Goal: Task Accomplishment & Management: Use online tool/utility

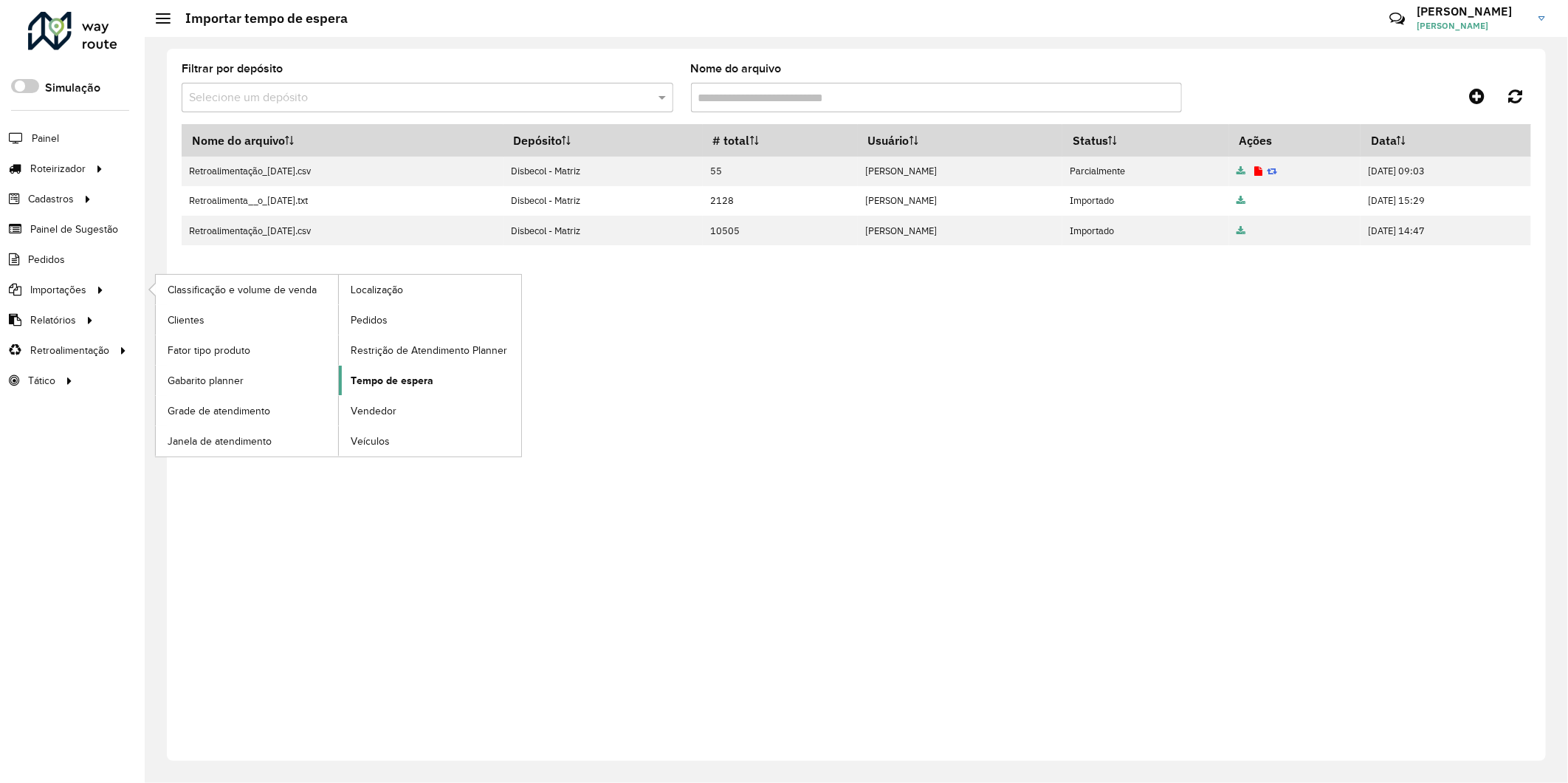
click at [381, 387] on span "Tempo de espera" at bounding box center [392, 381] width 83 height 16
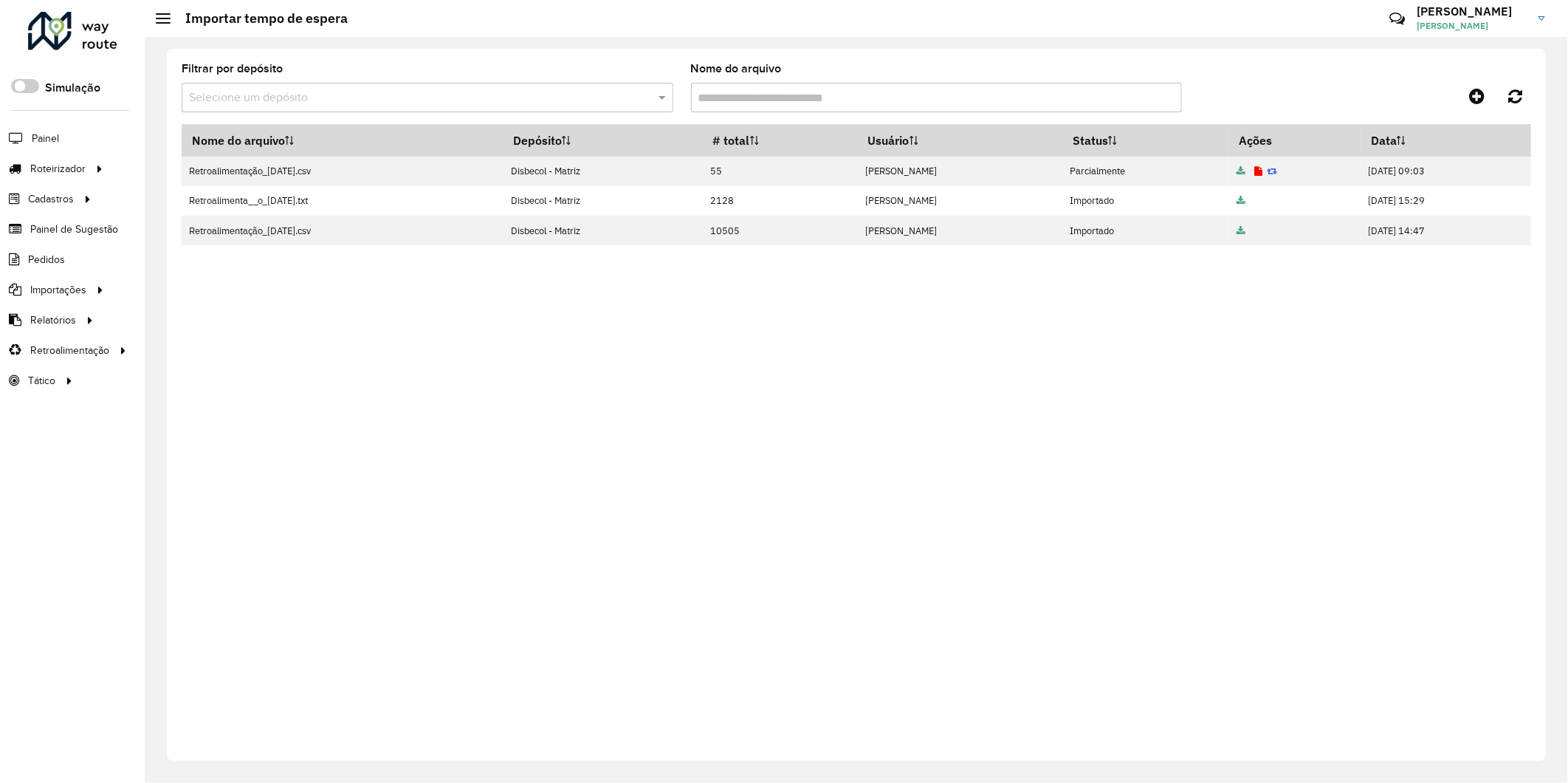
click at [1457, 105] on div at bounding box center [1362, 96] width 338 height 26
click at [1462, 101] on link at bounding box center [1477, 96] width 34 height 26
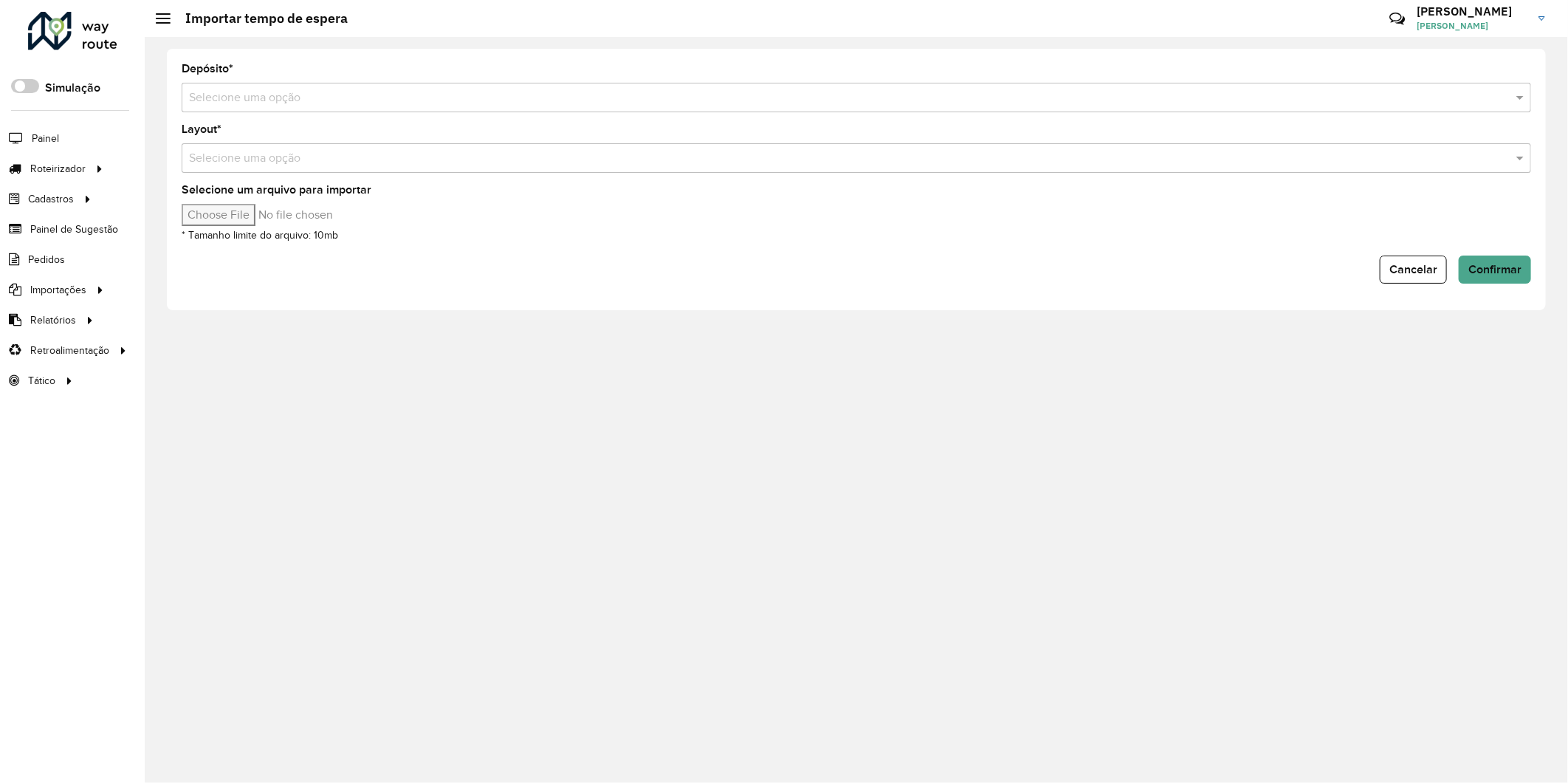
click at [302, 93] on input "text" at bounding box center [841, 98] width 1305 height 18
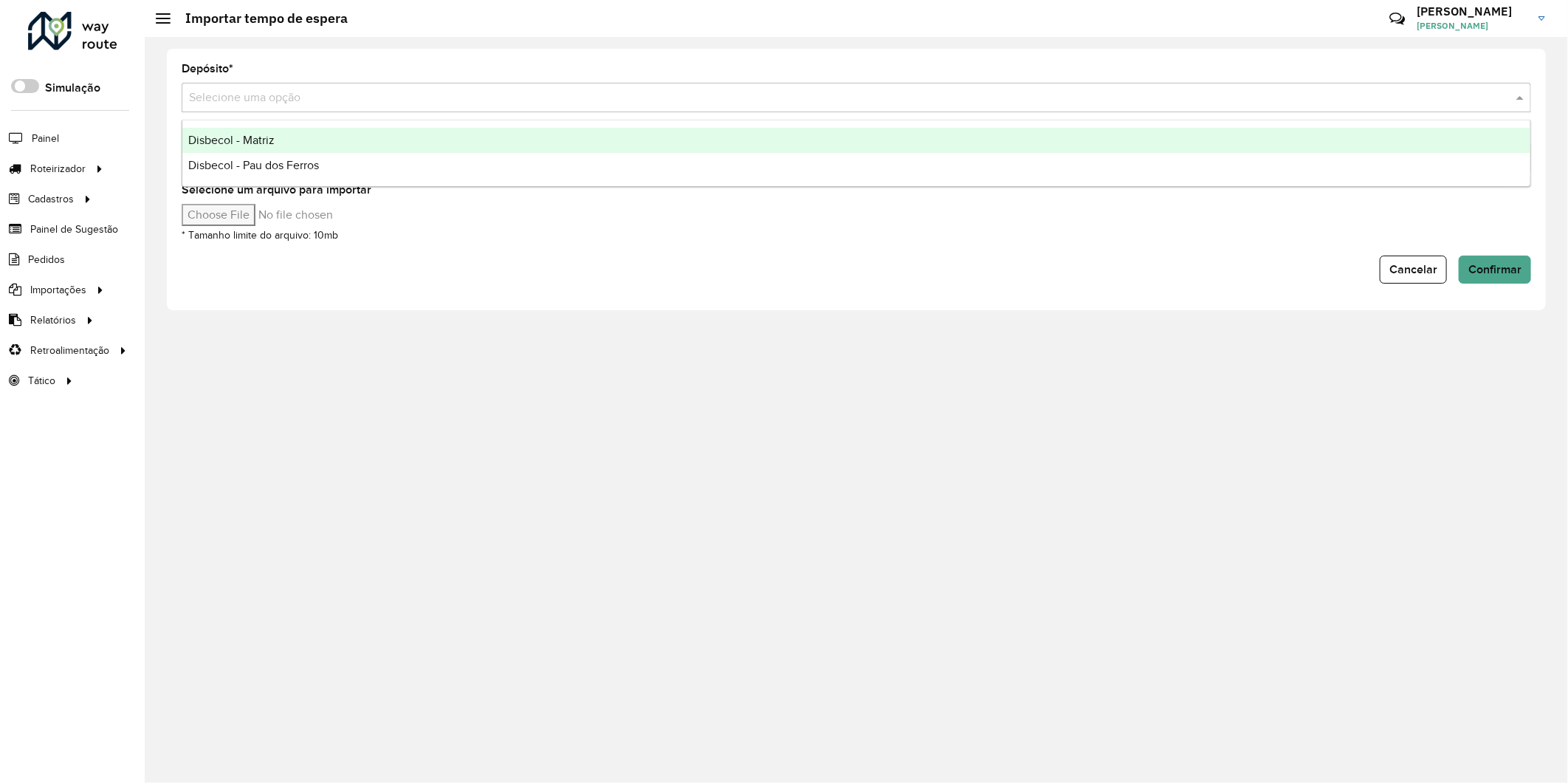
click at [249, 147] on div "Disbecol - Matriz" at bounding box center [855, 140] width 1348 height 25
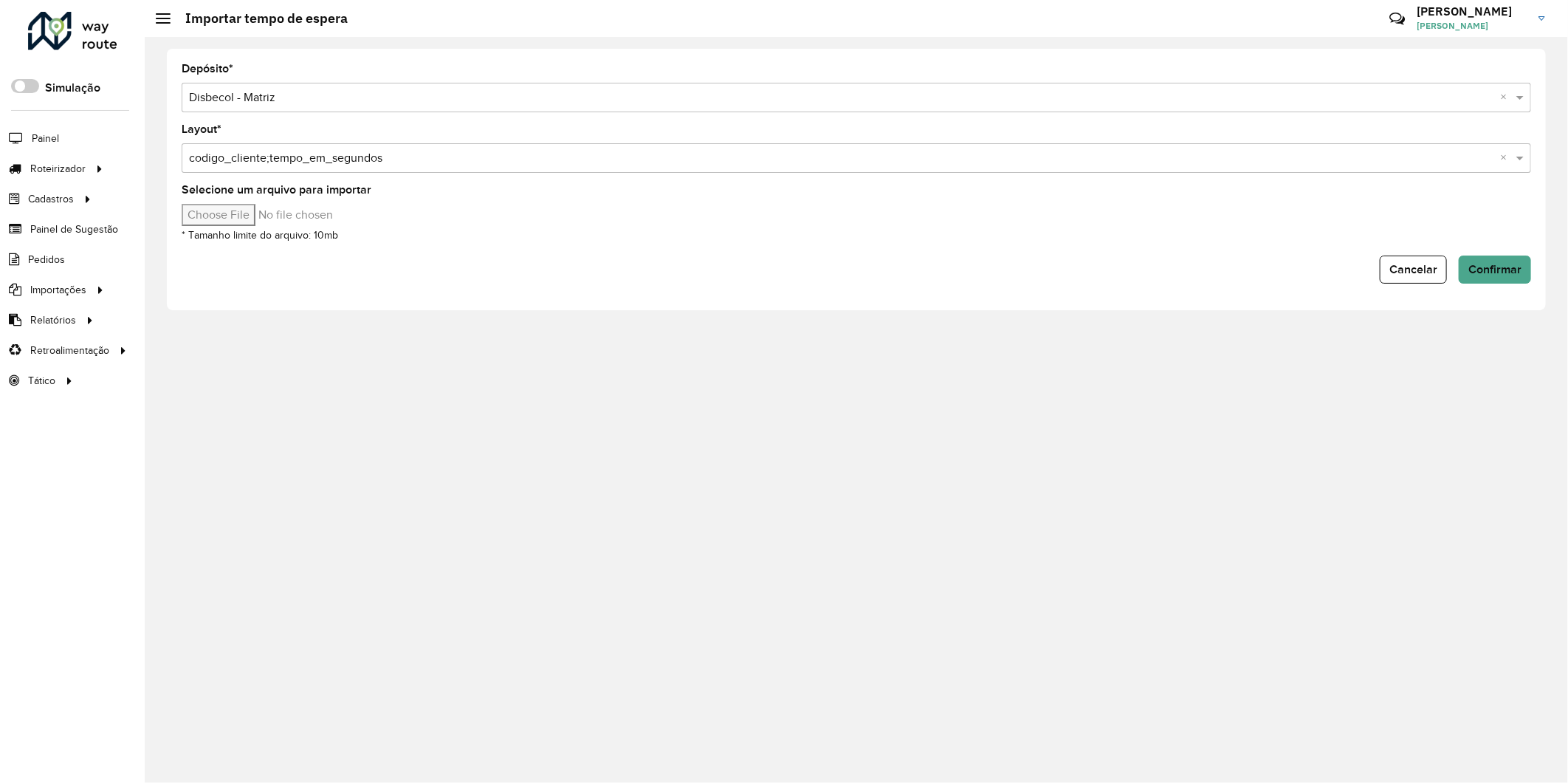
click at [404, 158] on input "text" at bounding box center [841, 159] width 1305 height 18
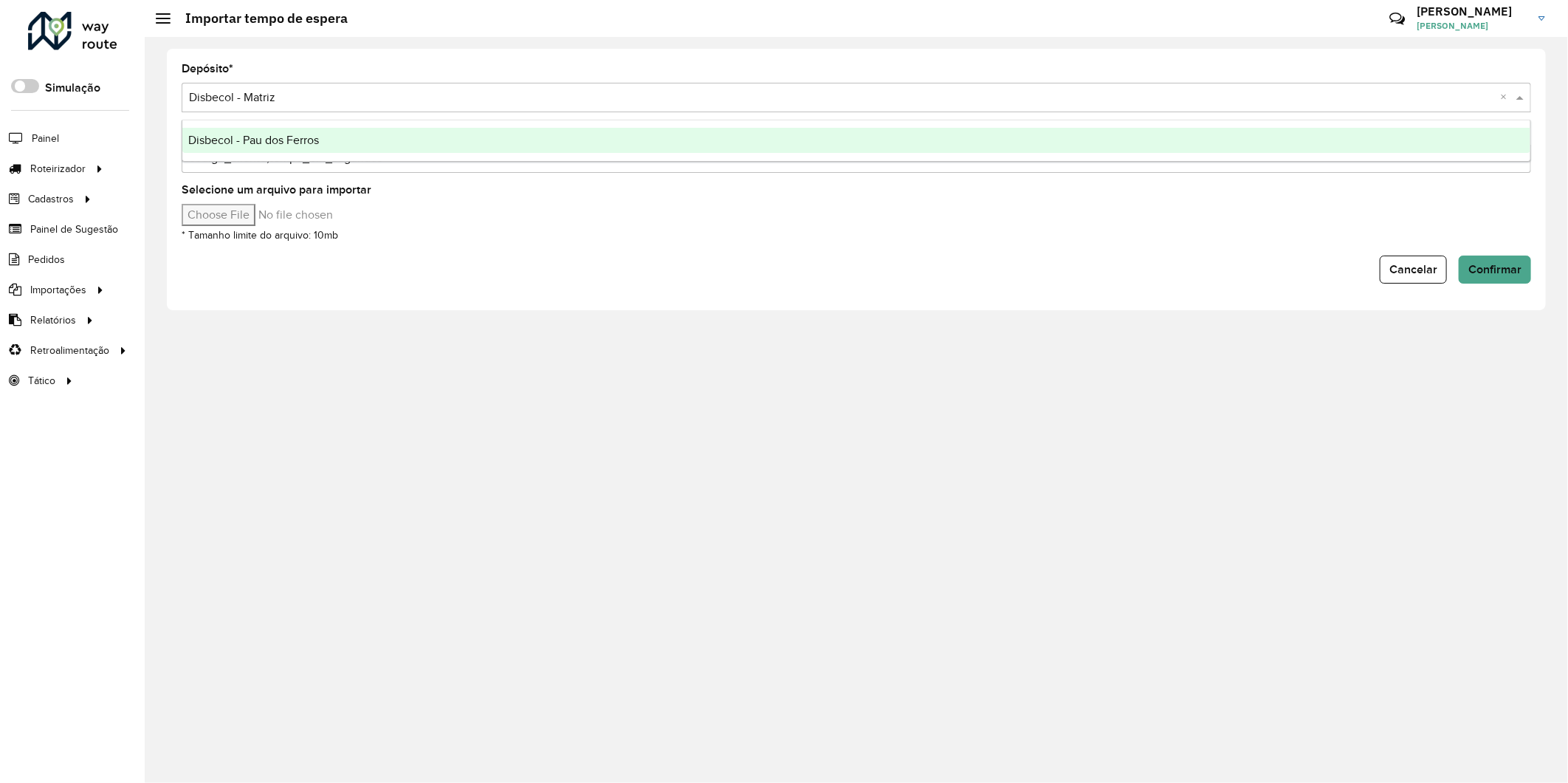
click at [245, 101] on input "text" at bounding box center [841, 98] width 1305 height 18
click at [251, 79] on div "Depósito * Selecione uma opção × Disbecol - Matriz ×" at bounding box center [856, 88] width 1349 height 49
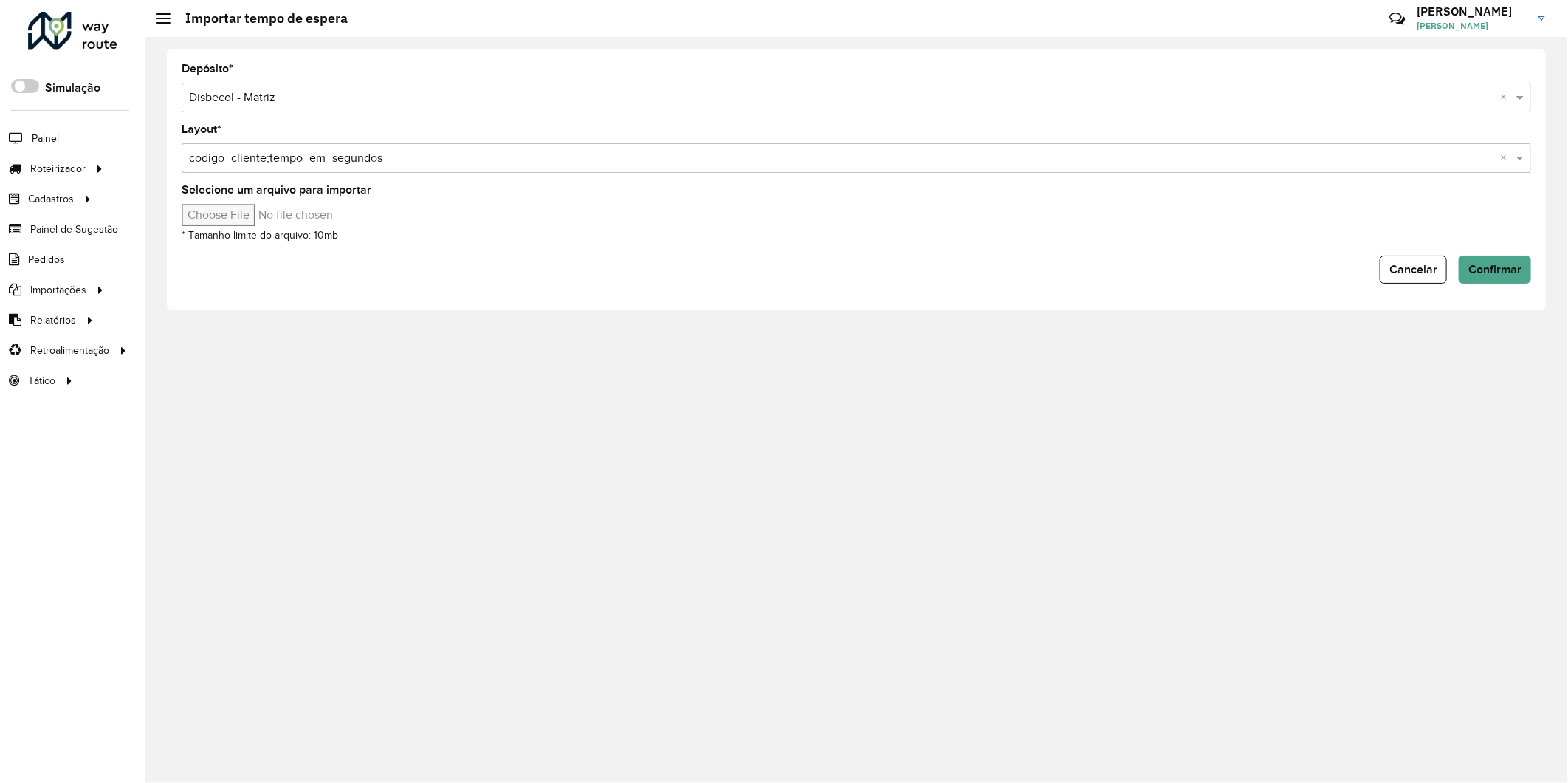
click at [228, 207] on input "Selecione um arquivo para importar" at bounding box center [307, 215] width 251 height 22
click at [79, 35] on div at bounding box center [73, 31] width 90 height 38
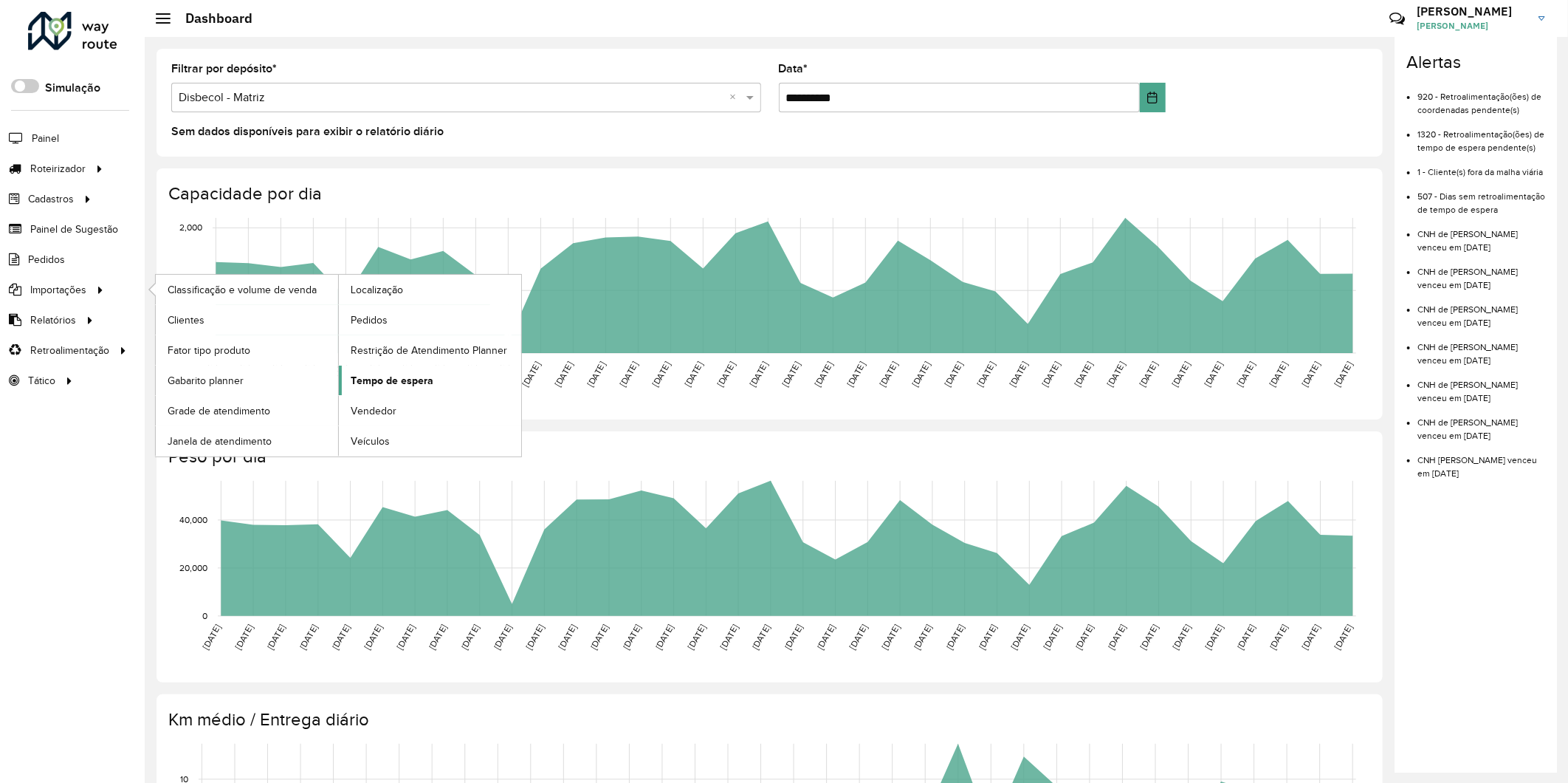
click at [398, 383] on span "Tempo de espera" at bounding box center [392, 381] width 83 height 16
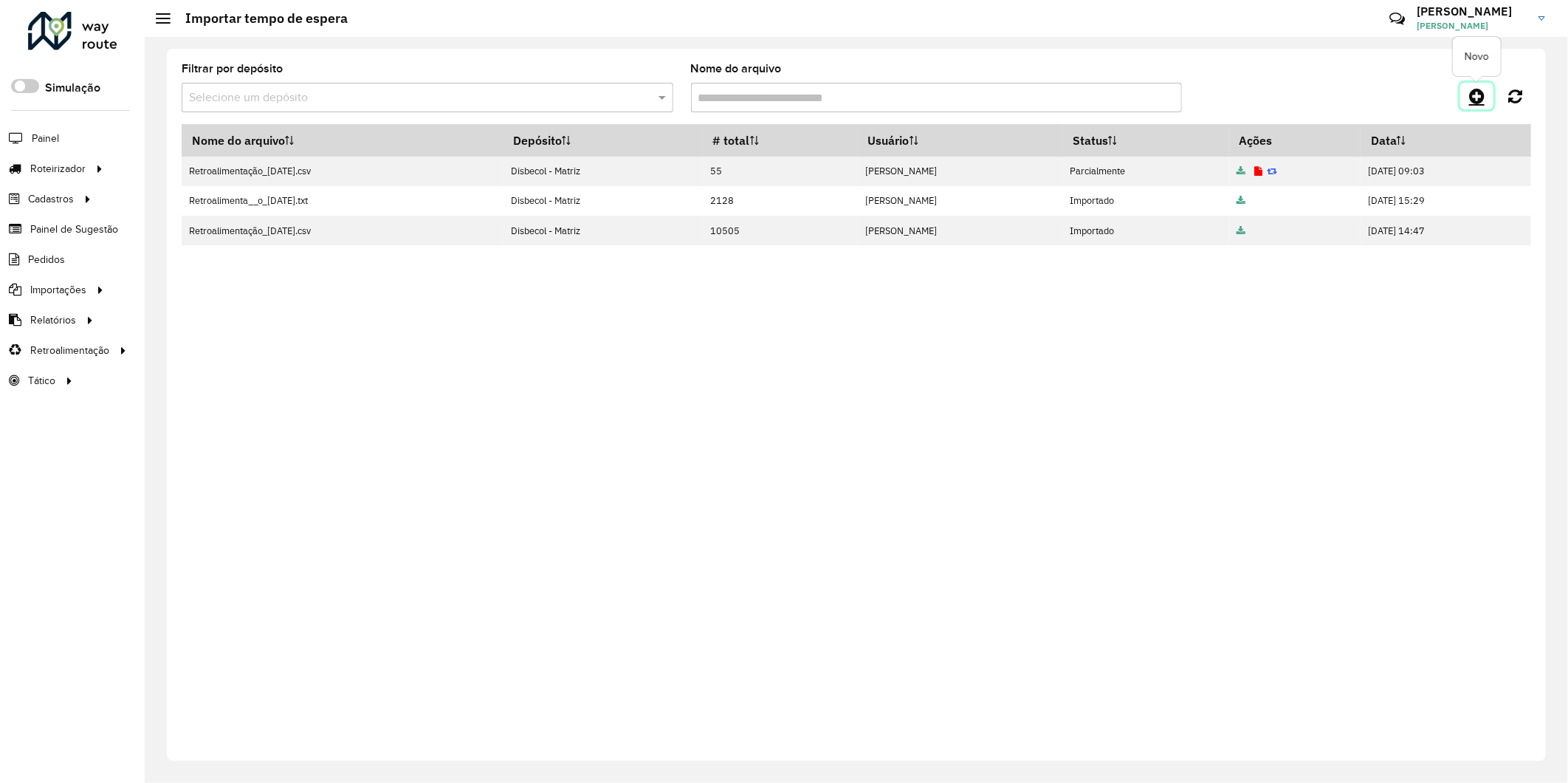
click at [1486, 93] on link at bounding box center [1477, 96] width 34 height 26
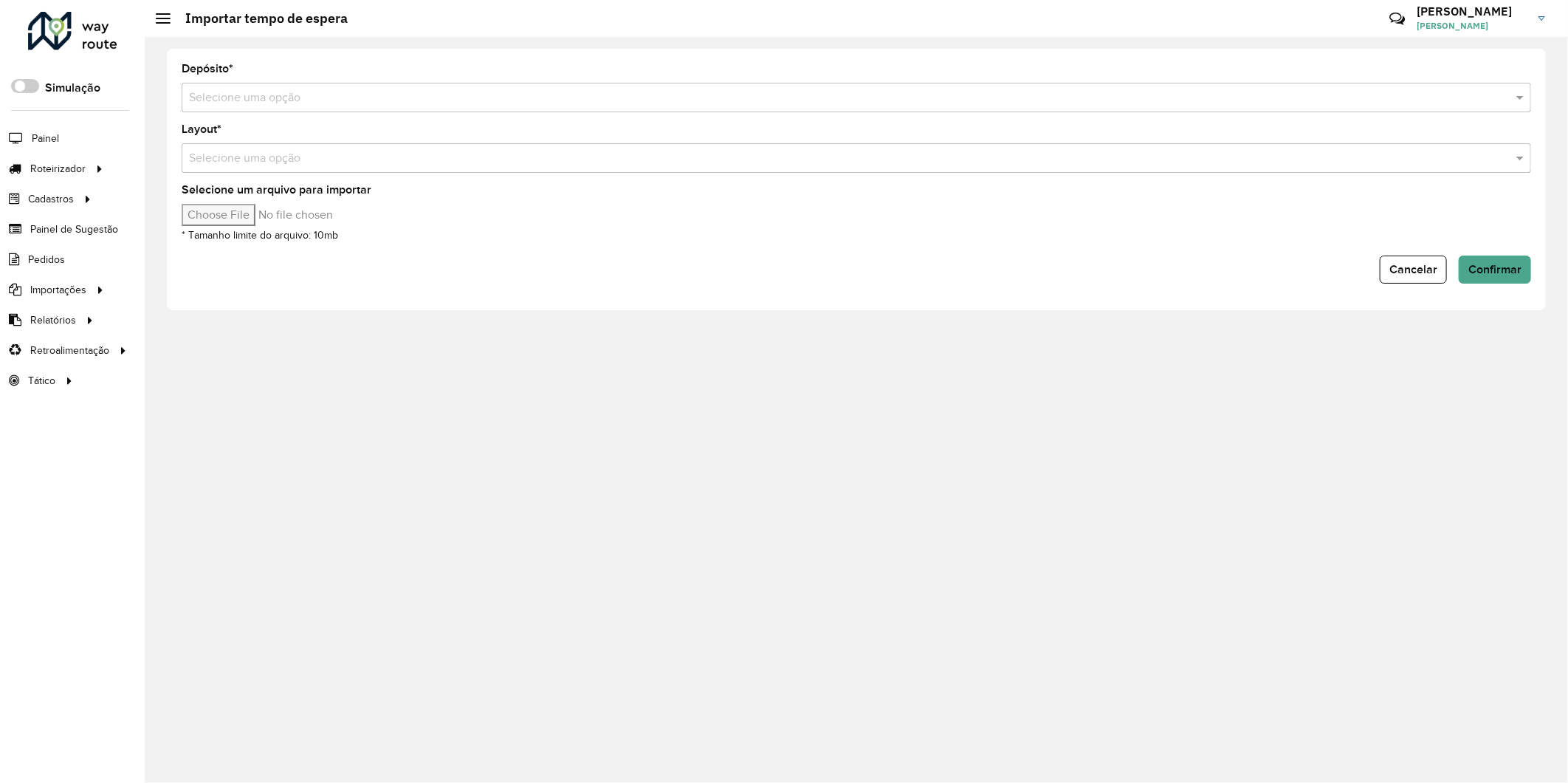
click at [304, 98] on input "text" at bounding box center [841, 98] width 1305 height 18
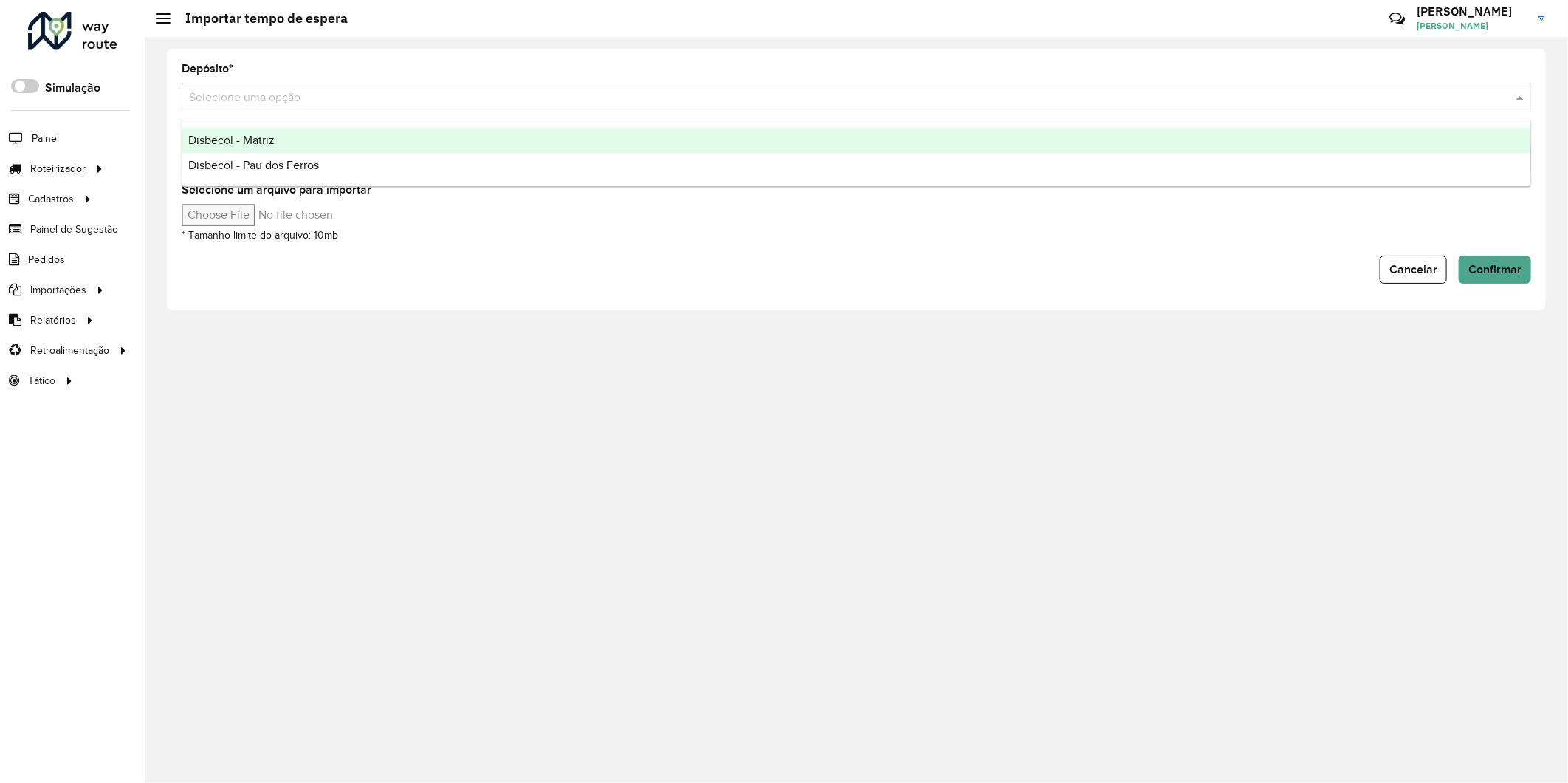
click at [274, 132] on div "Disbecol - Matriz" at bounding box center [855, 140] width 1348 height 25
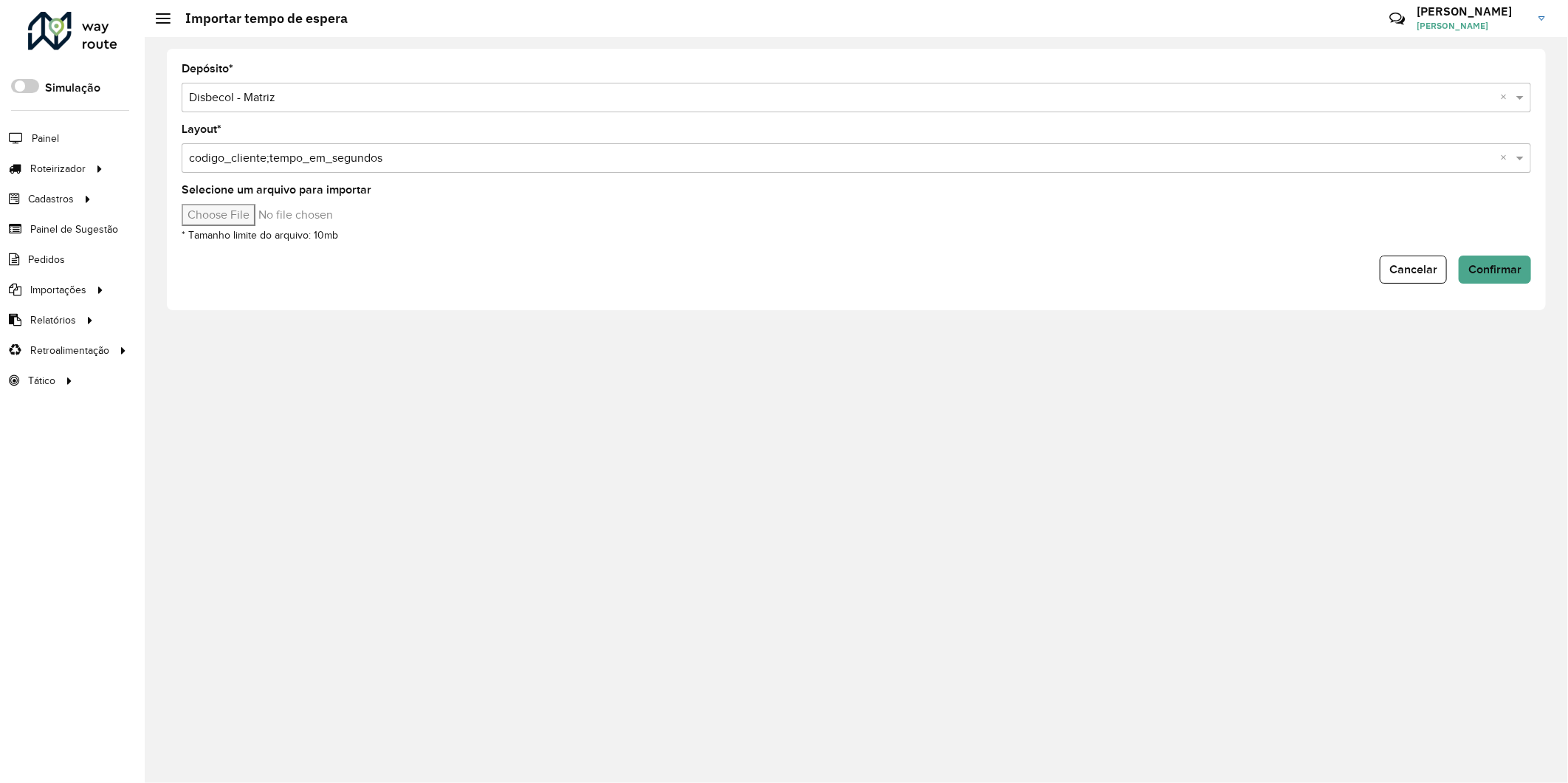
click at [252, 217] on input "Selecione um arquivo para importar" at bounding box center [307, 215] width 251 height 22
type input "**********"
click at [1477, 274] on span "Confirmar" at bounding box center [1494, 269] width 53 height 12
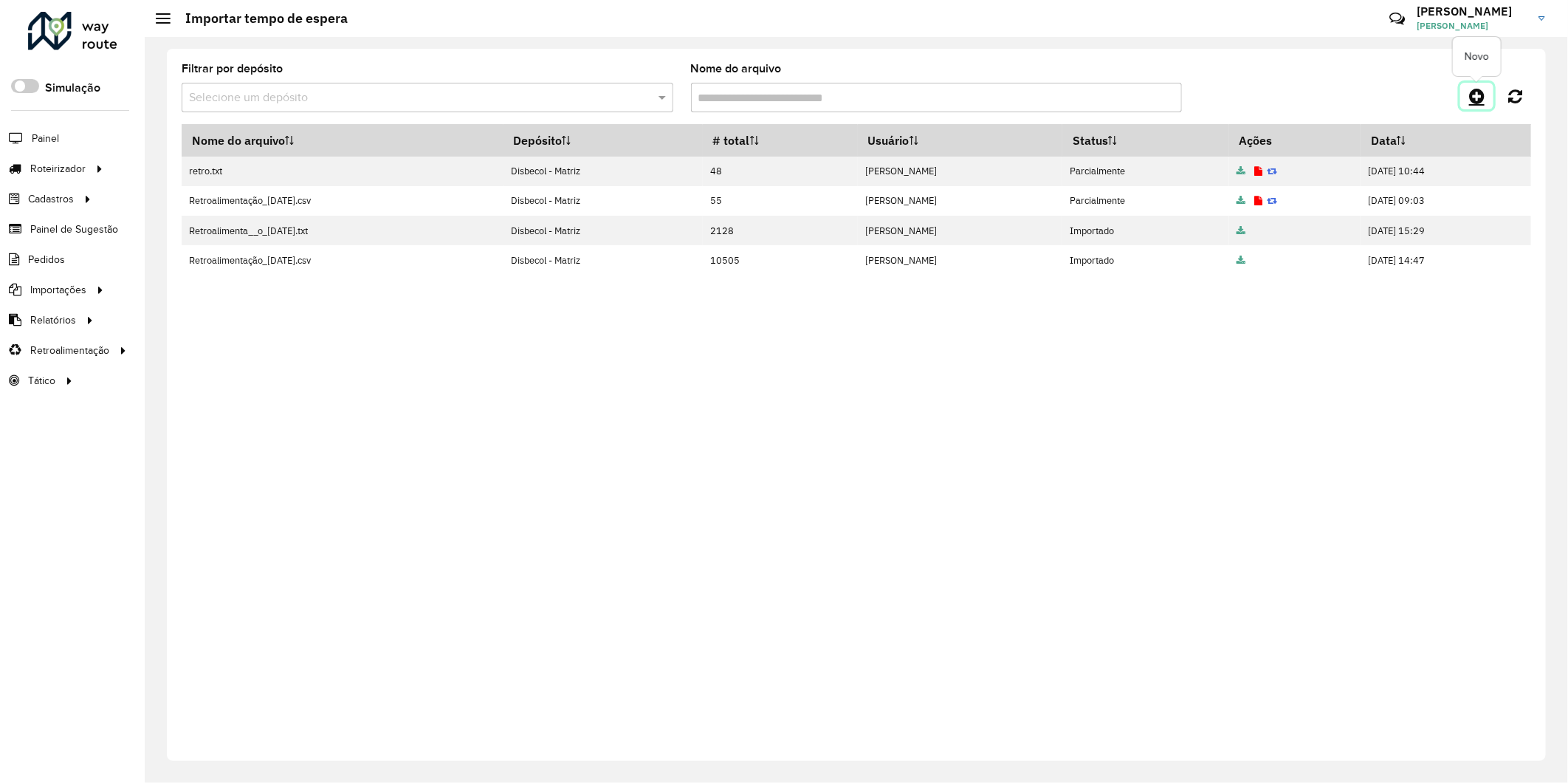
click at [1464, 98] on link at bounding box center [1477, 96] width 34 height 26
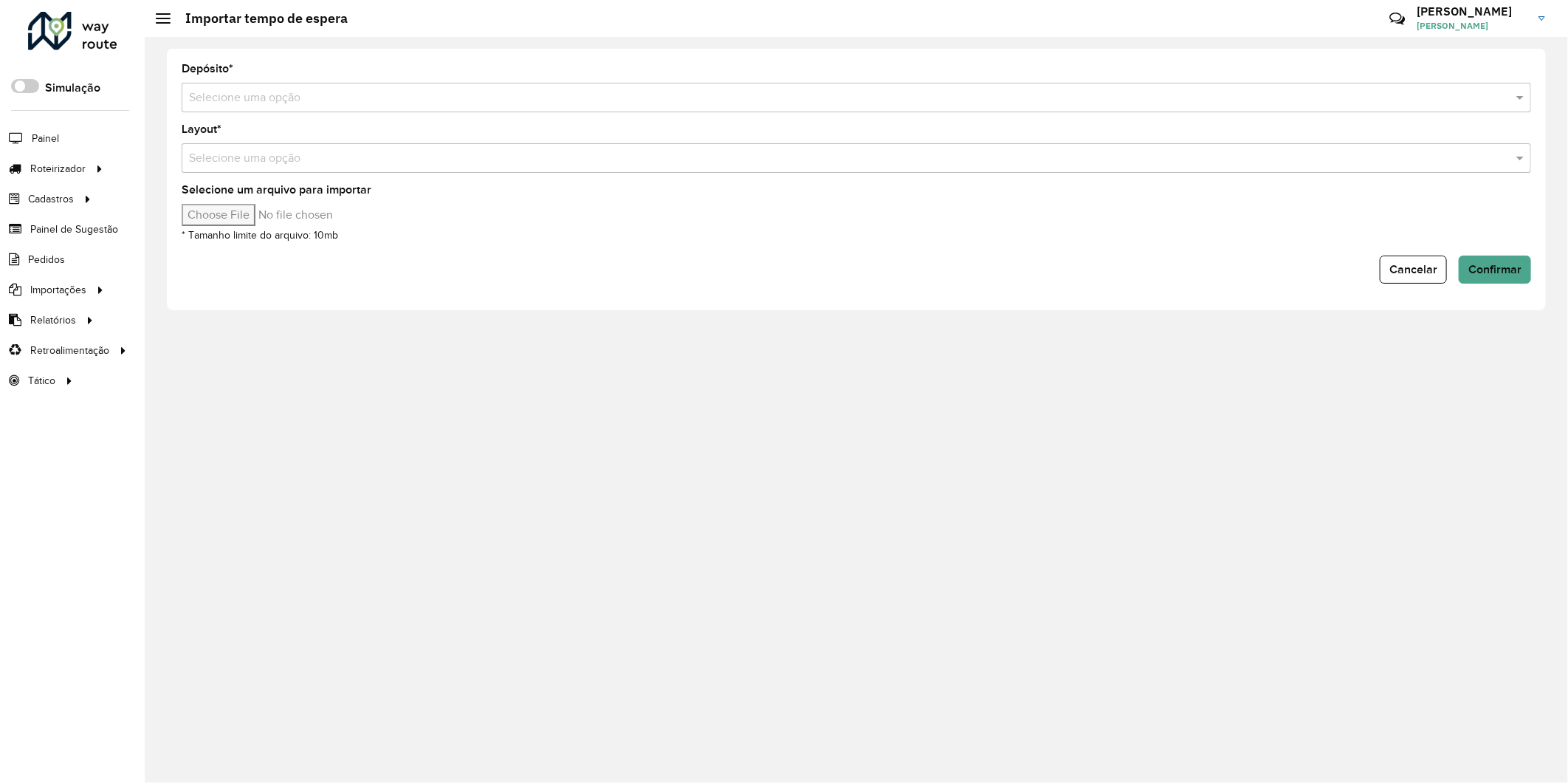
click at [258, 219] on input "Selecione um arquivo para importar" at bounding box center [307, 215] width 251 height 22
type input "**********"
click at [212, 97] on input "text" at bounding box center [841, 98] width 1305 height 18
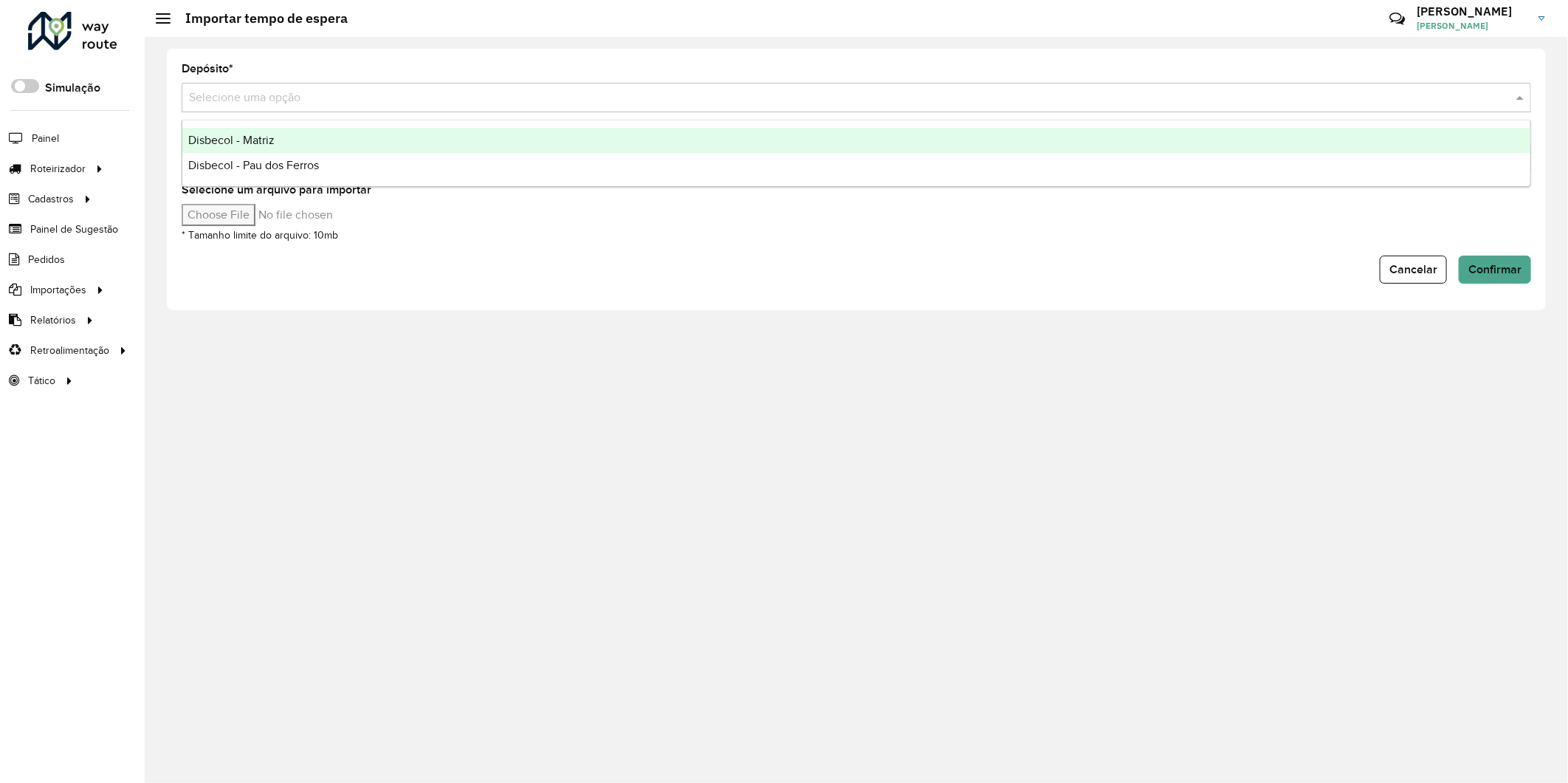
click at [218, 132] on div "Disbecol - Matriz" at bounding box center [855, 140] width 1348 height 25
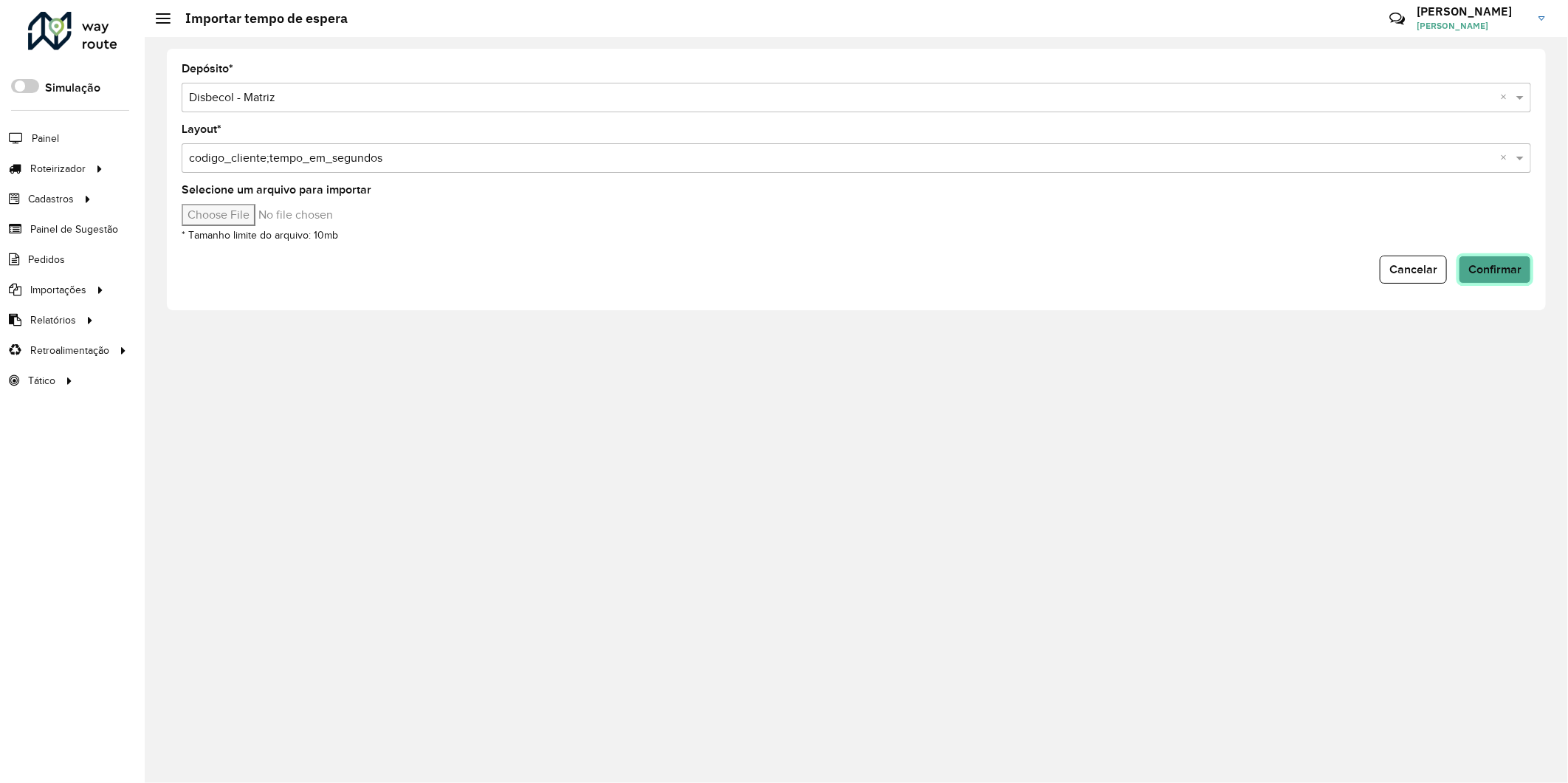
click at [1481, 271] on span "Confirmar" at bounding box center [1494, 269] width 53 height 12
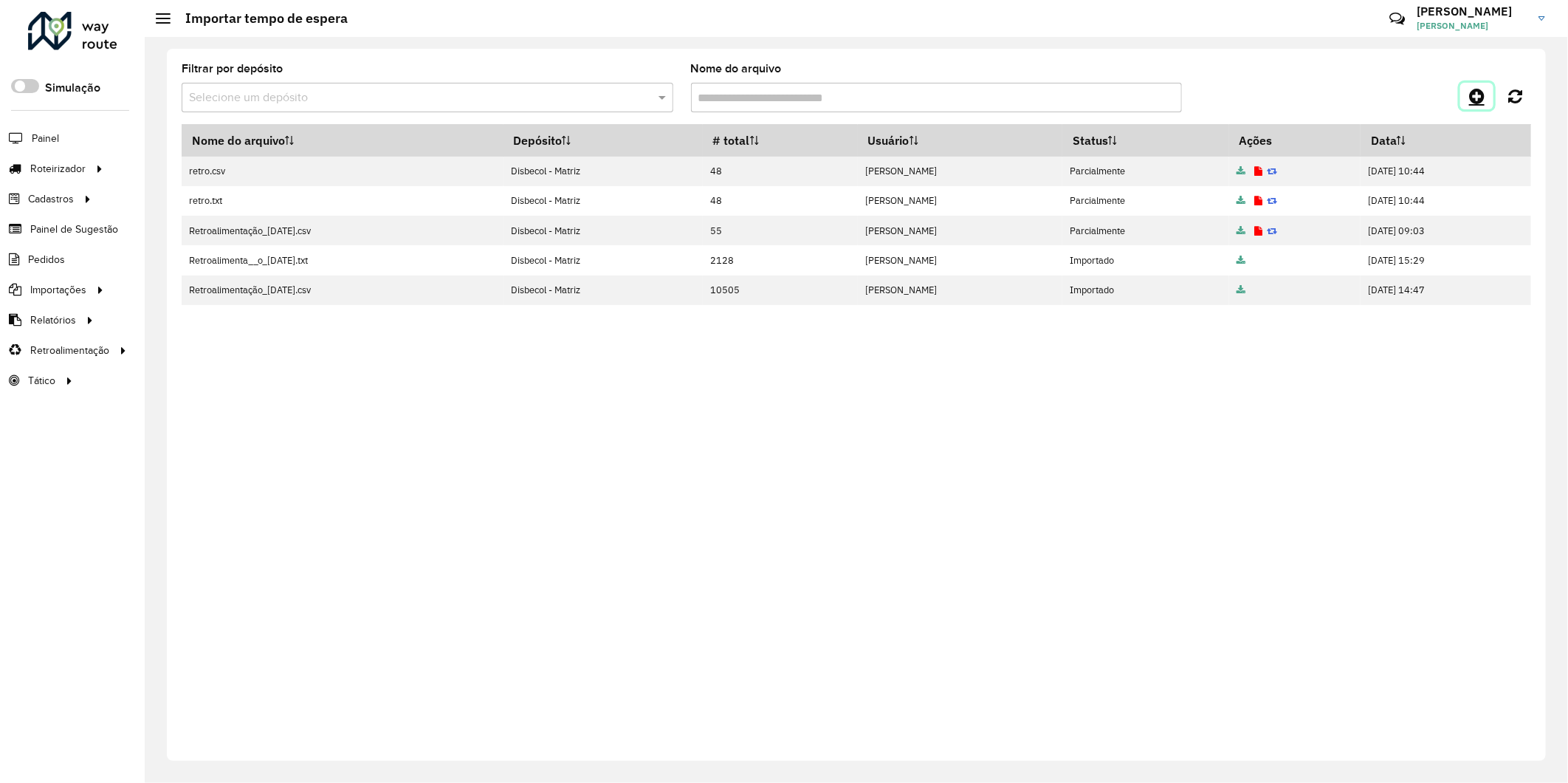
click at [1464, 100] on link at bounding box center [1477, 96] width 34 height 26
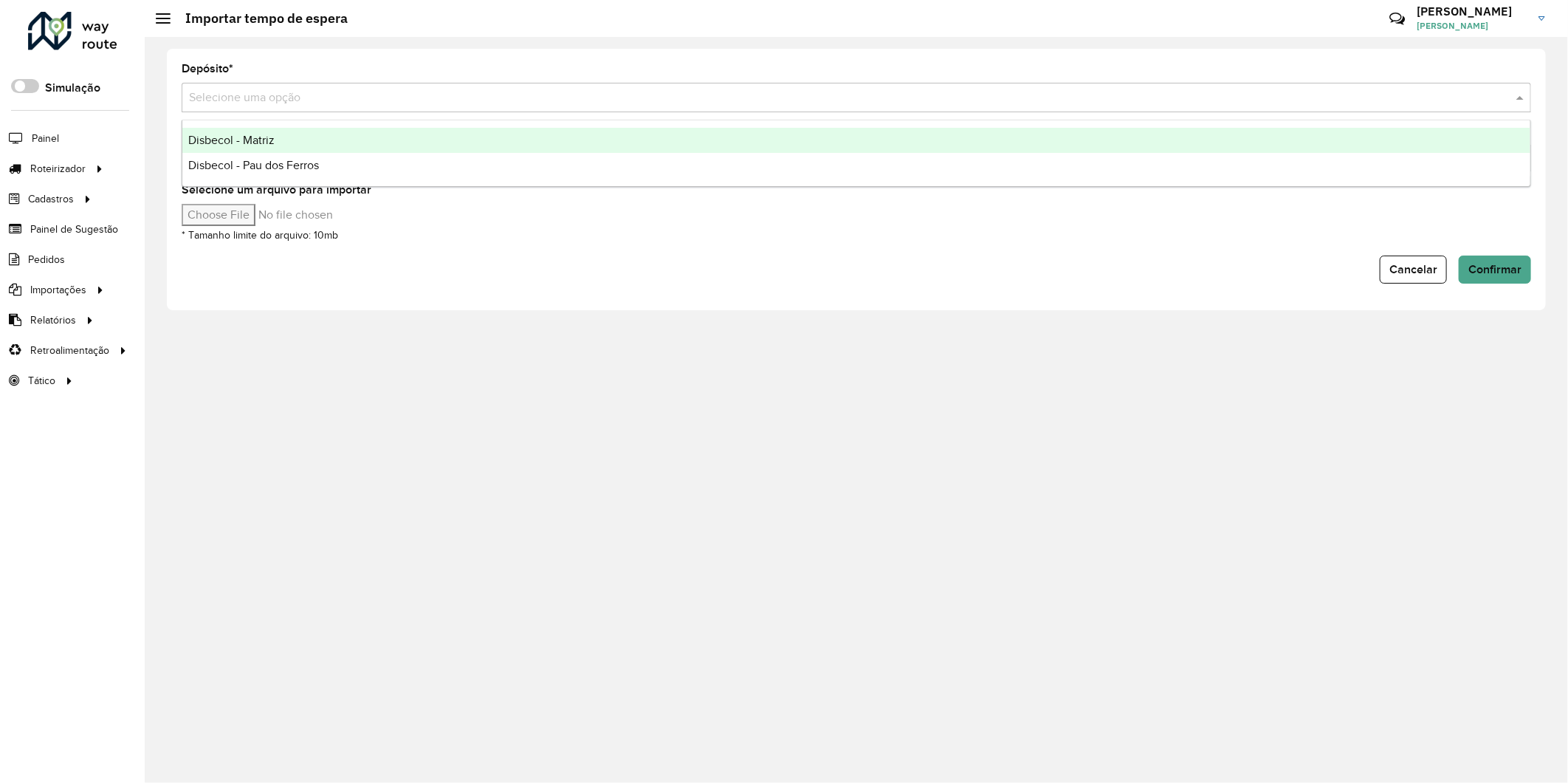
click at [284, 85] on div "Selecione uma opção" at bounding box center [856, 98] width 1349 height 30
click at [245, 144] on span "Disbecol - Matriz" at bounding box center [231, 139] width 87 height 12
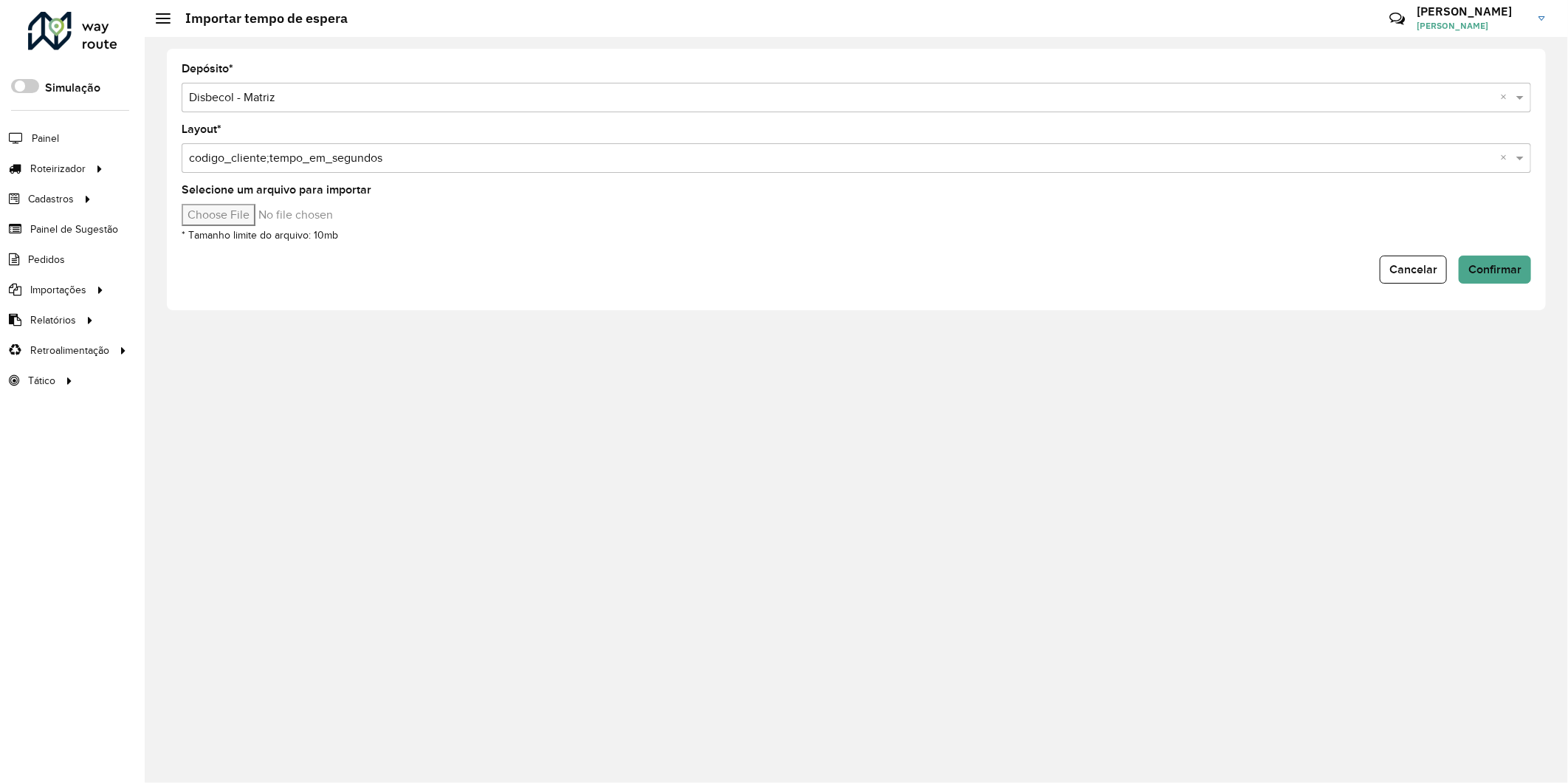
click at [234, 216] on input "Selecione um arquivo para importar" at bounding box center [307, 215] width 251 height 22
click at [233, 218] on input "Selecione um arquivo para importar" at bounding box center [307, 215] width 251 height 22
type input "**********"
click at [1490, 266] on span "Confirmar" at bounding box center [1494, 269] width 53 height 12
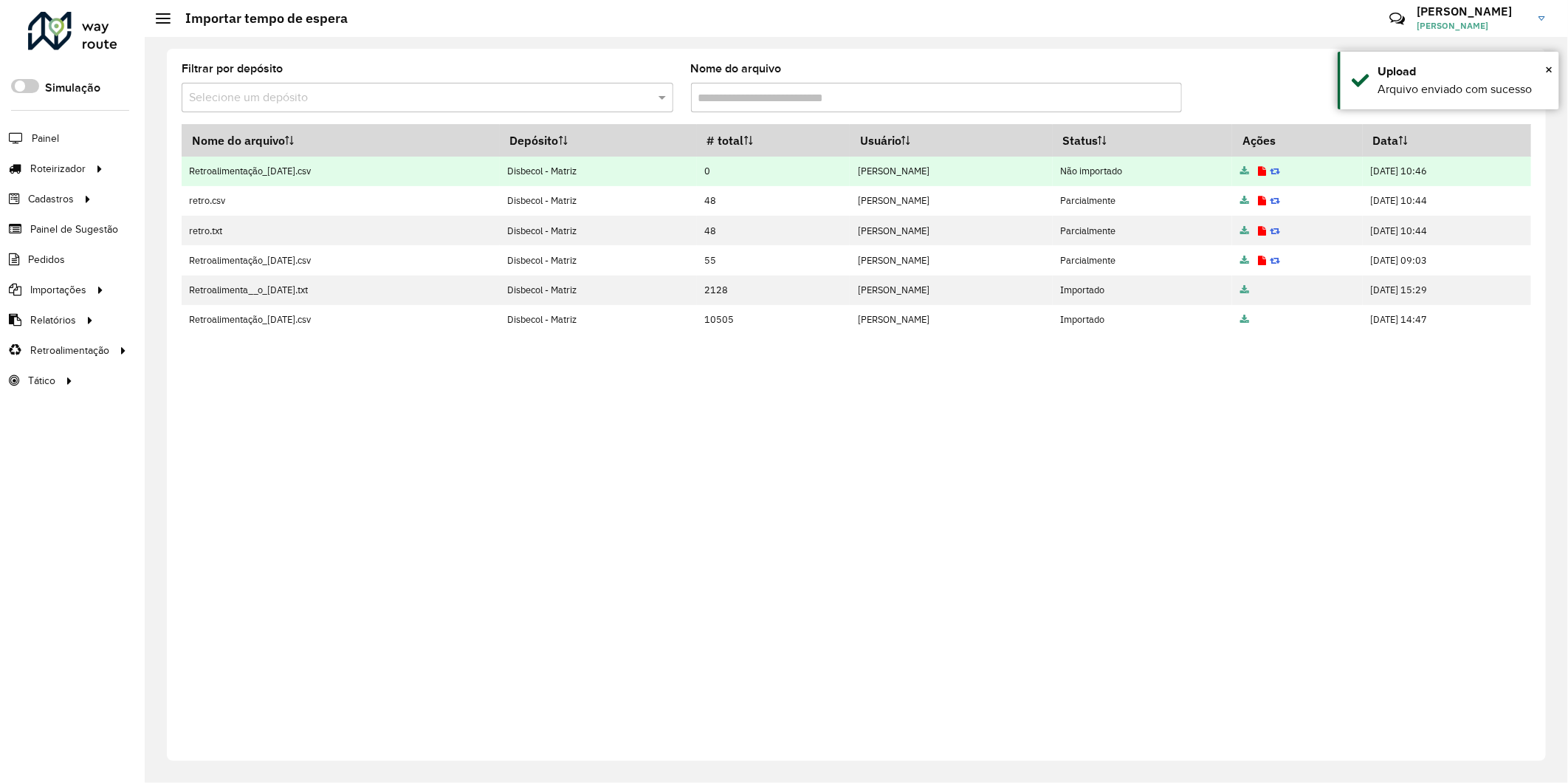
click at [1257, 171] on icon at bounding box center [1261, 172] width 8 height 9
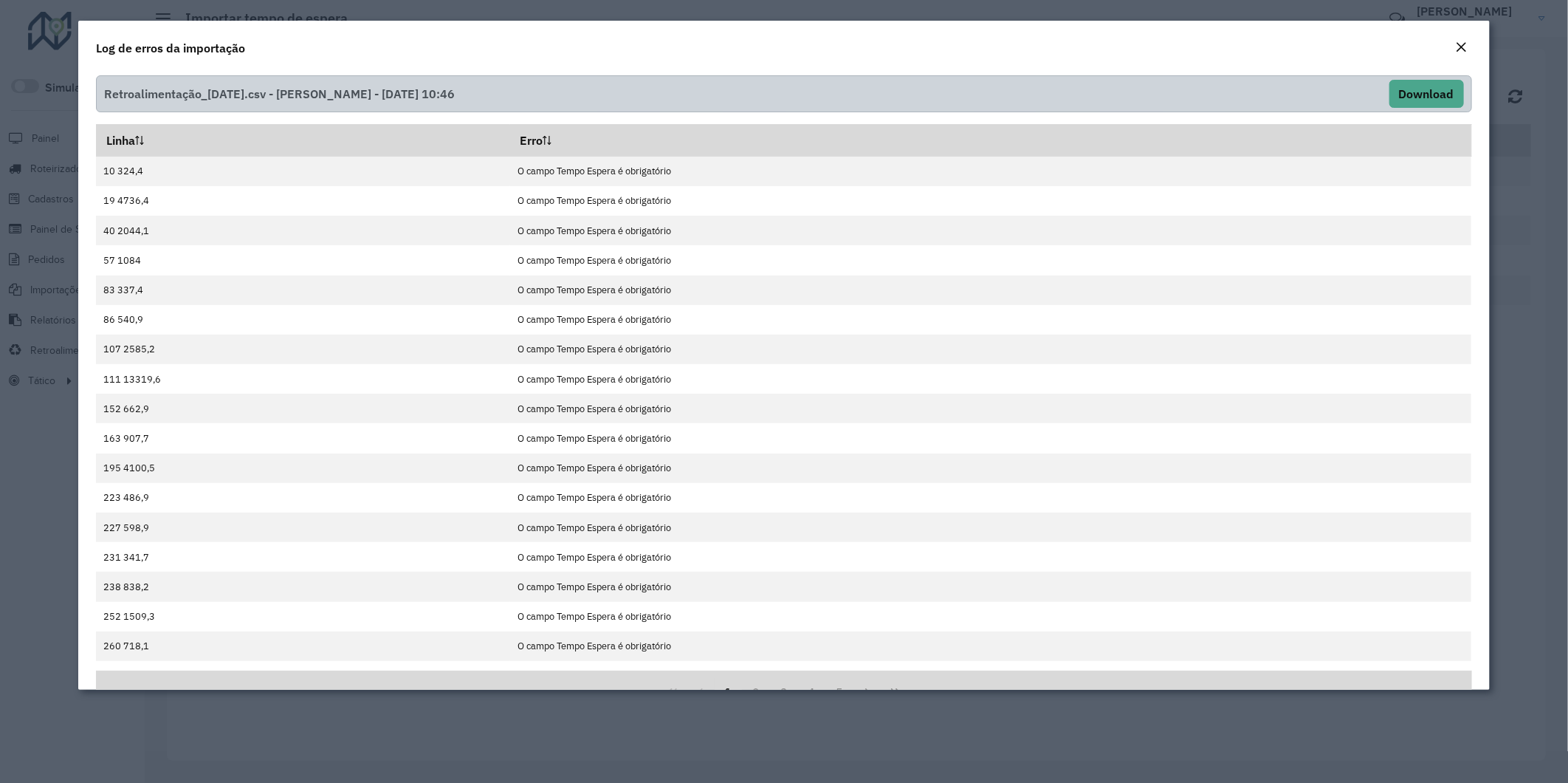
click at [1463, 51] on em "Close" at bounding box center [1461, 47] width 12 height 12
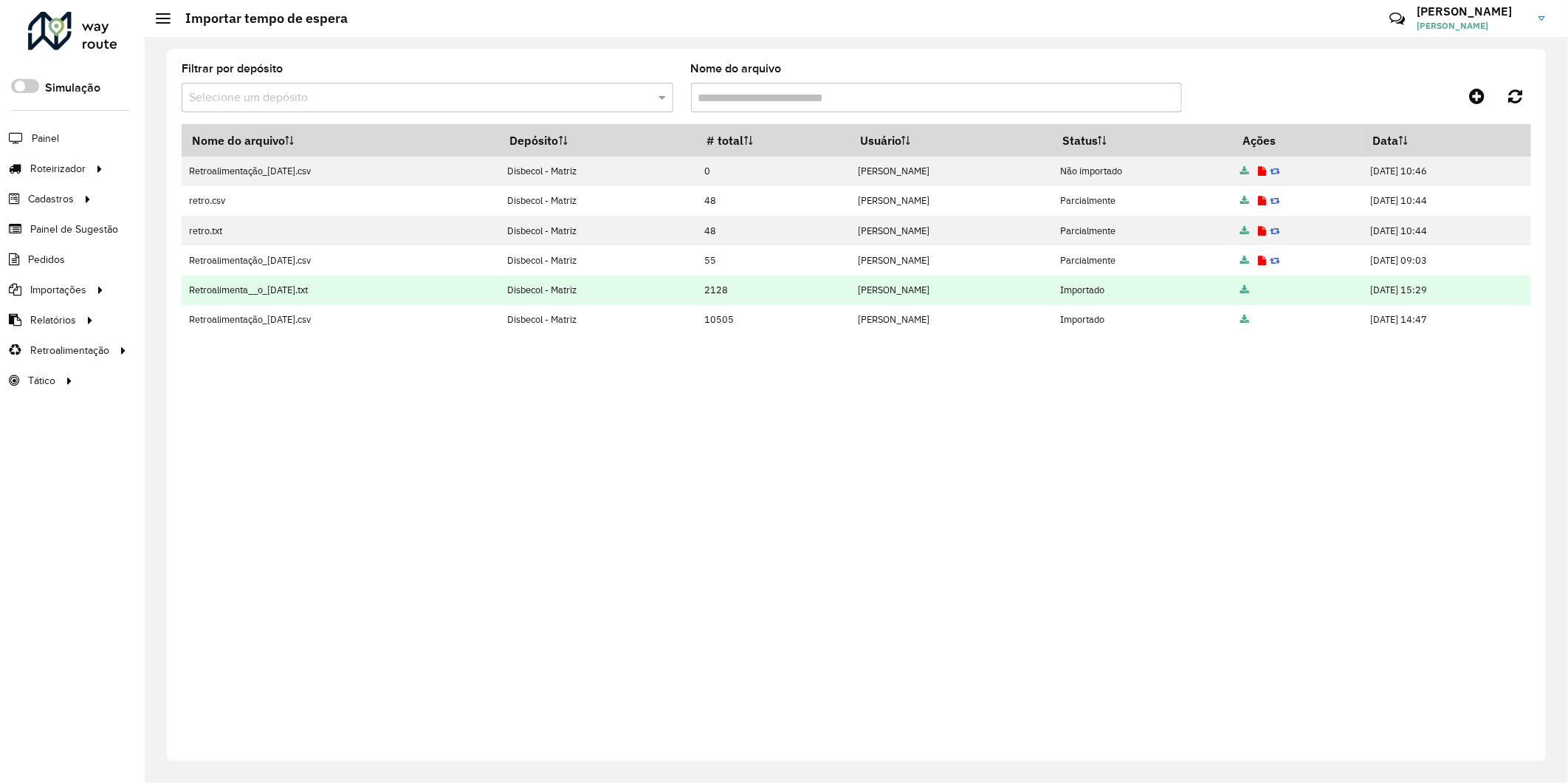
click at [1240, 293] on icon at bounding box center [1243, 290] width 8 height 9
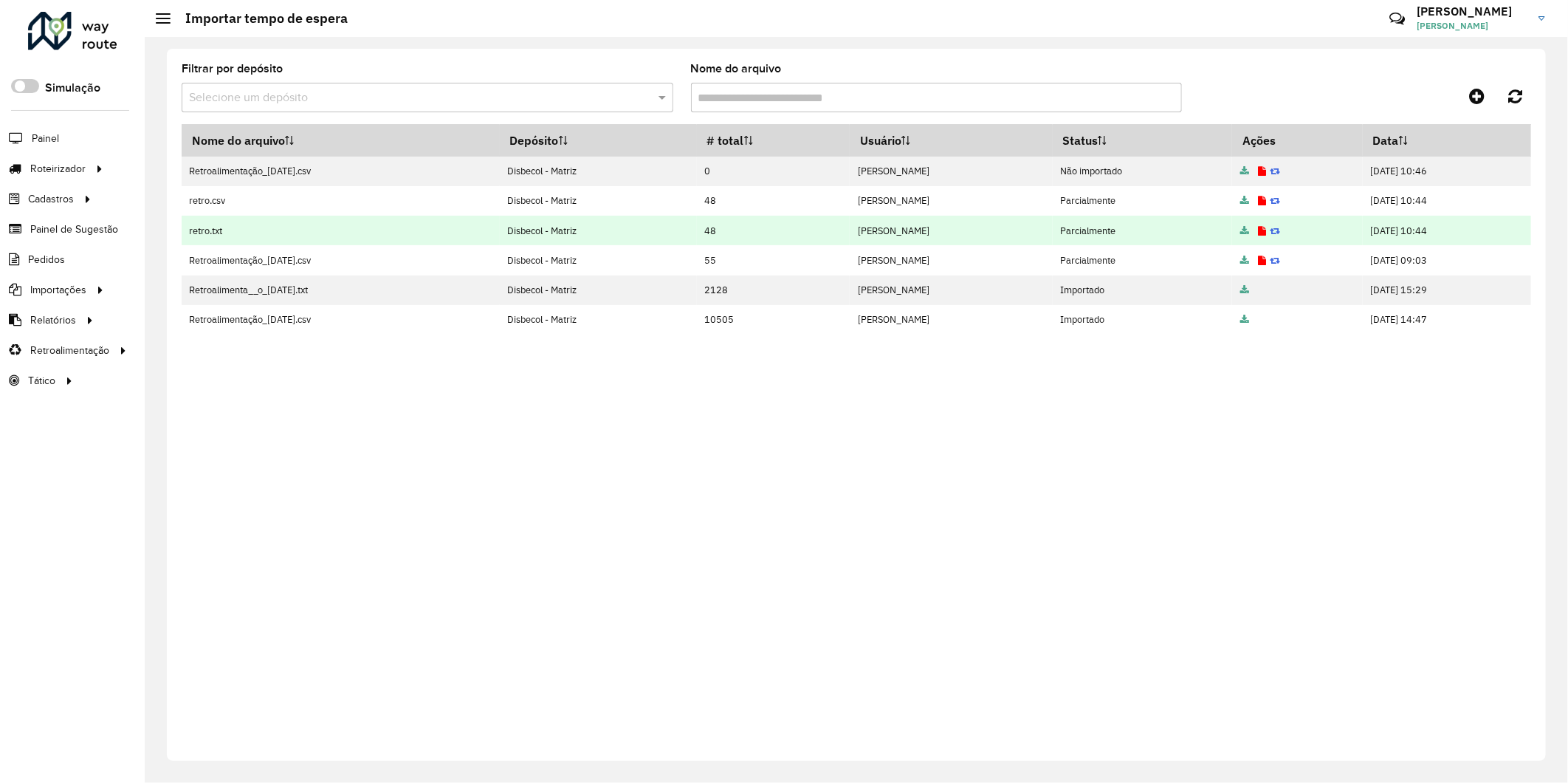
click at [1285, 229] on td at bounding box center [1297, 231] width 131 height 30
click at [1072, 229] on td "Parcialmente" at bounding box center [1142, 231] width 180 height 30
click at [1257, 230] on icon at bounding box center [1261, 231] width 8 height 9
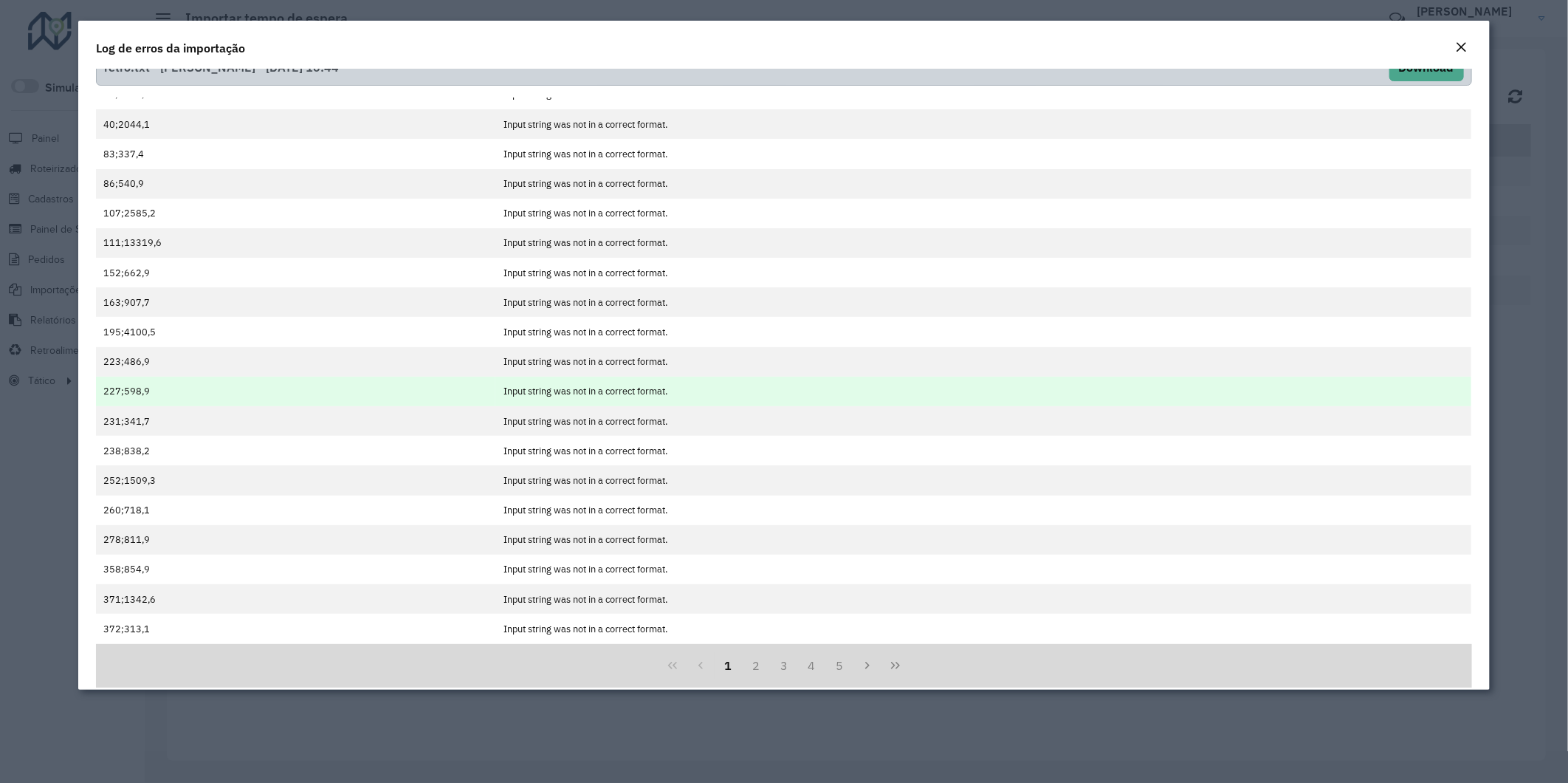
scroll to position [41, 0]
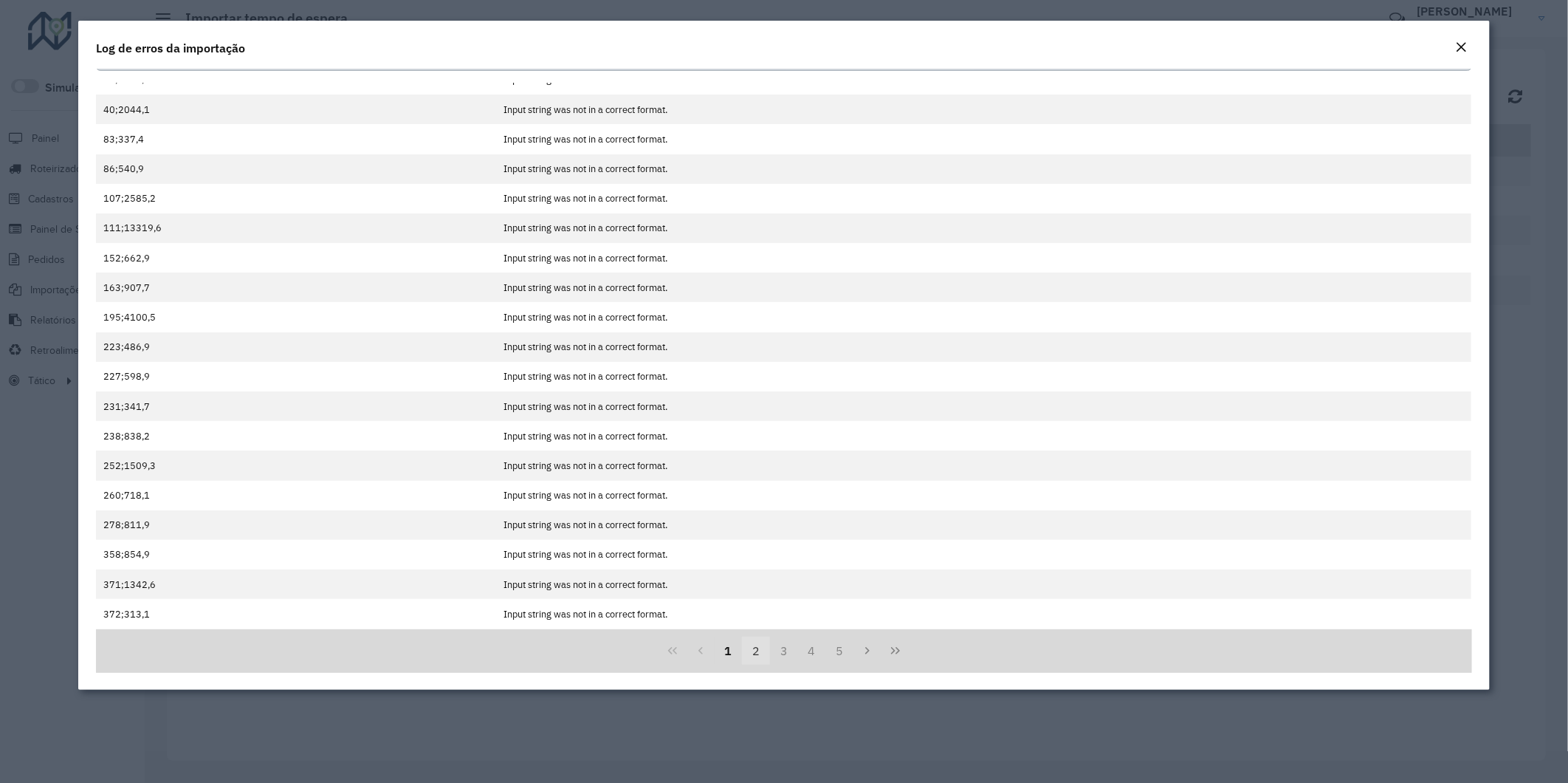
click at [747, 654] on button "2" at bounding box center [756, 650] width 28 height 28
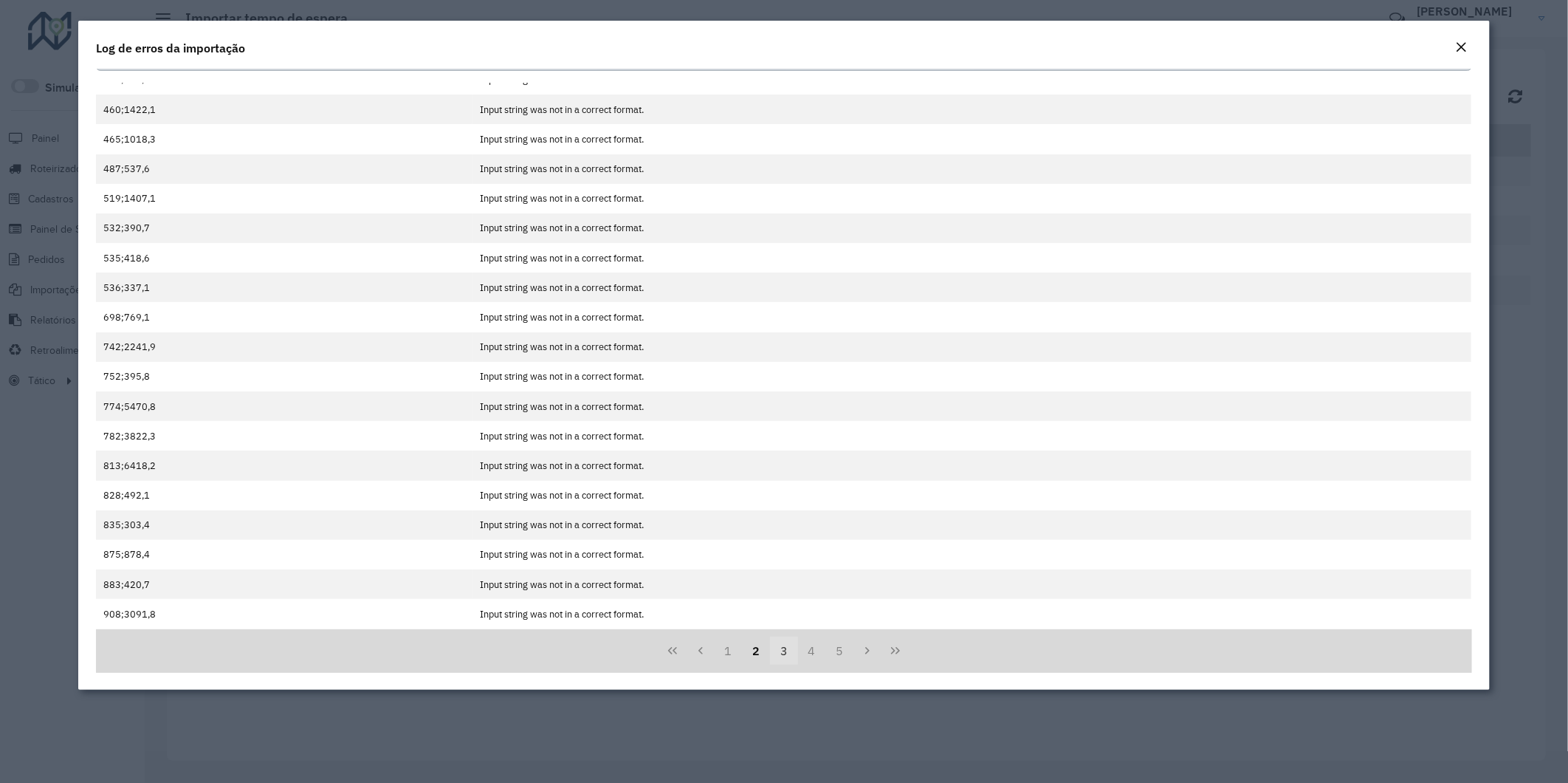
click at [786, 655] on button "3" at bounding box center [784, 650] width 28 height 28
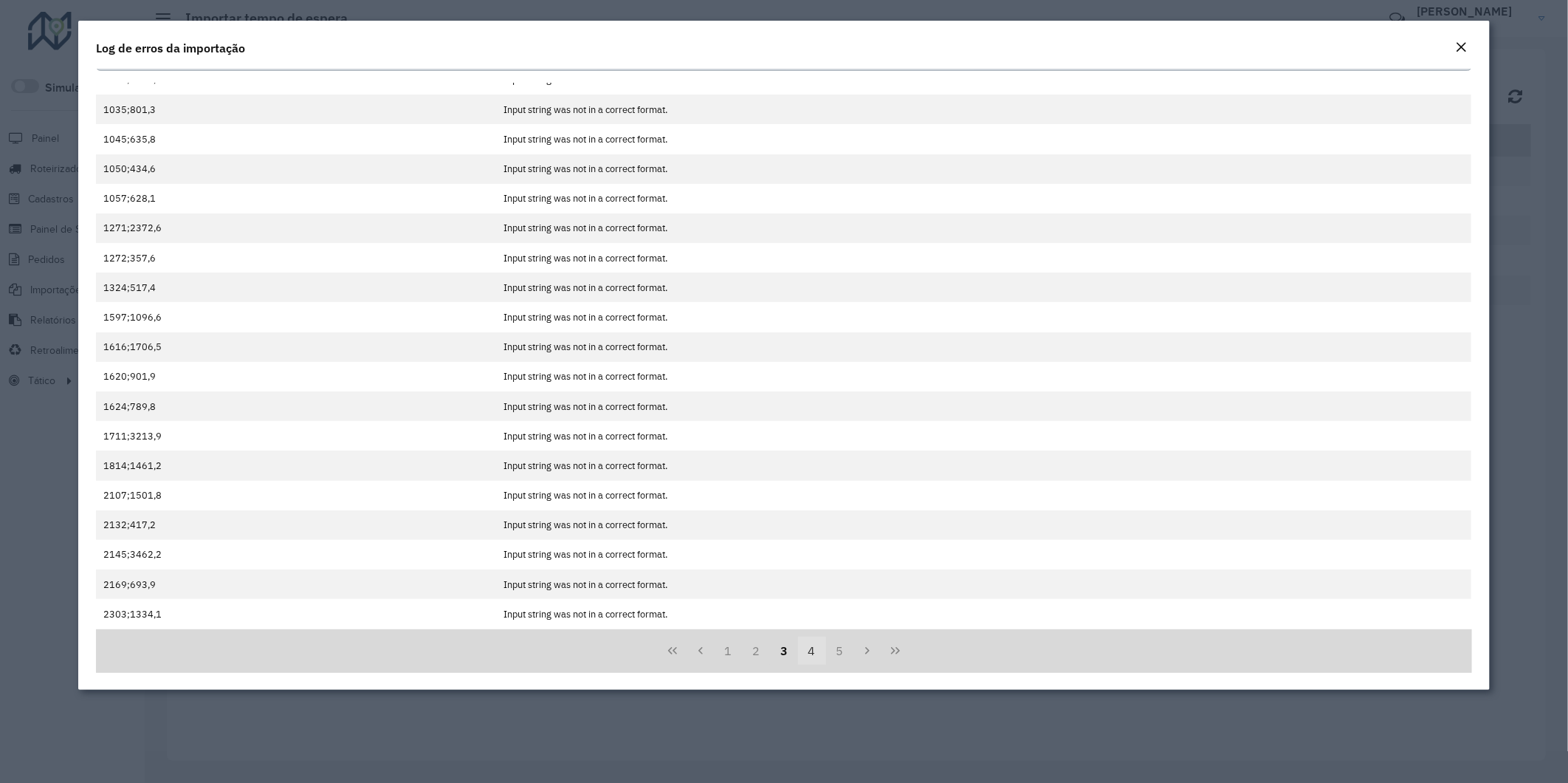
click at [809, 647] on button "4" at bounding box center [812, 650] width 28 height 28
click at [845, 651] on button "6" at bounding box center [840, 650] width 28 height 28
click at [873, 650] on button "Next Page" at bounding box center [867, 650] width 28 height 28
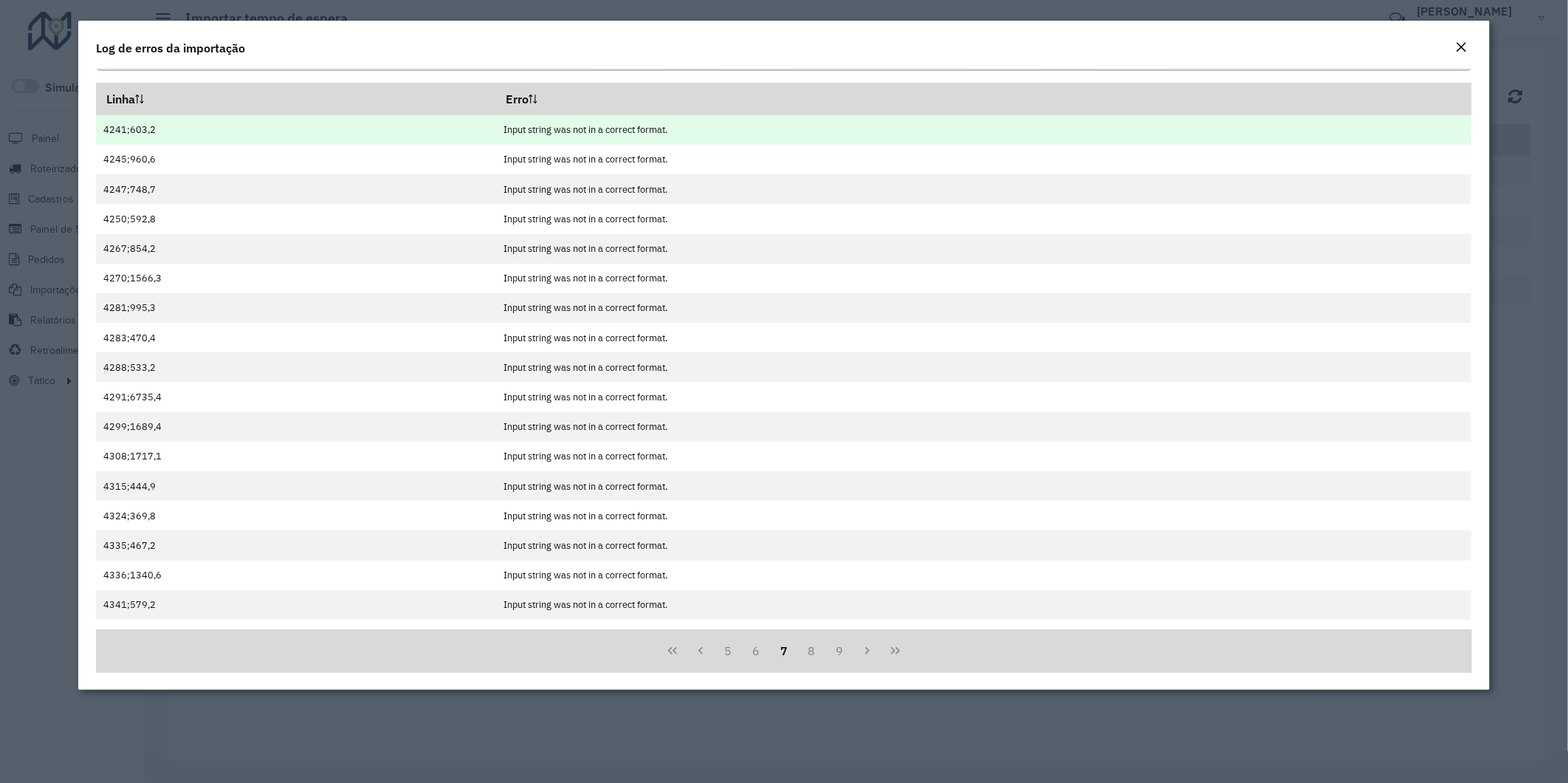
scroll to position [0, 0]
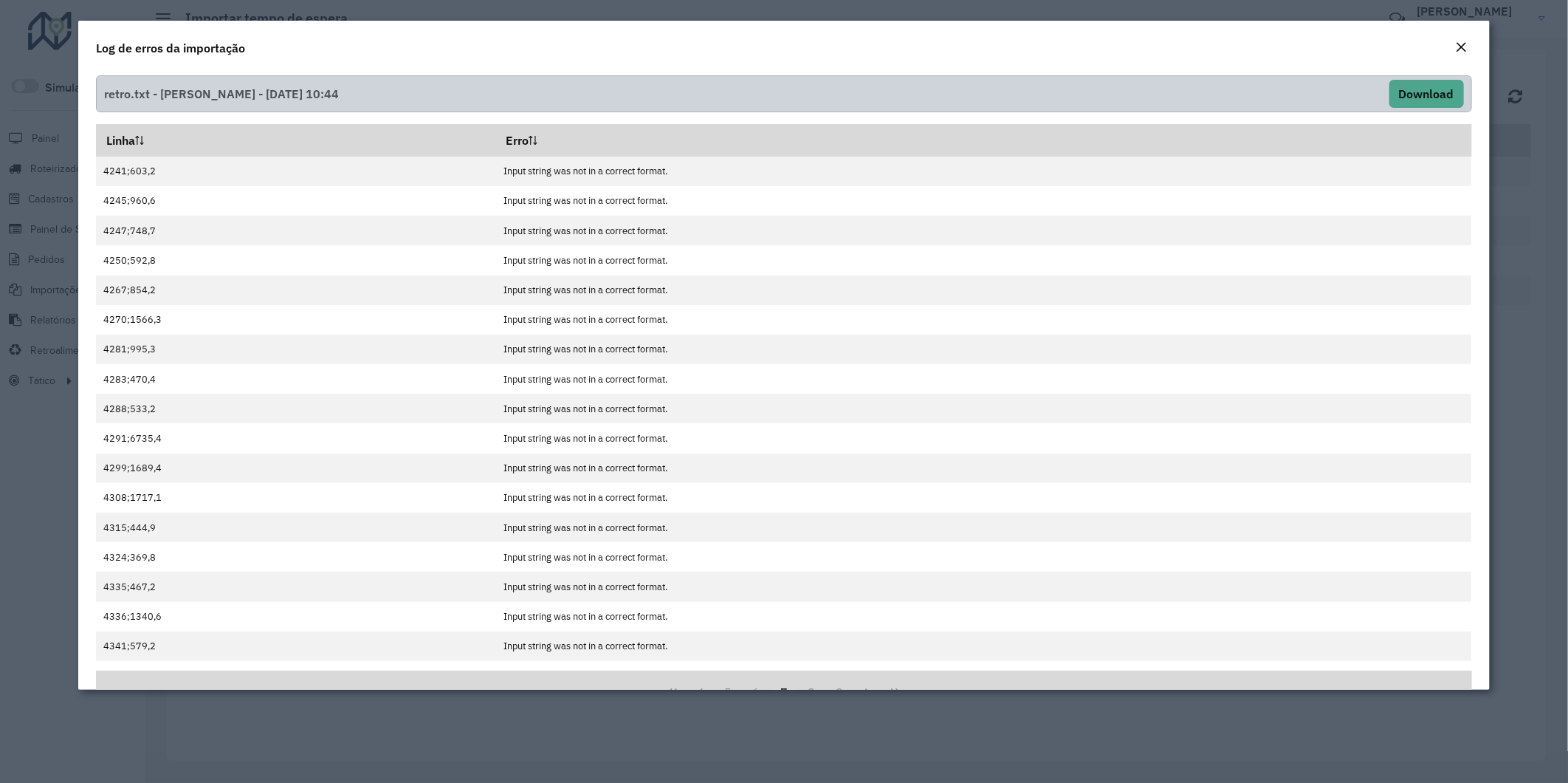
click at [1465, 49] on em "Close" at bounding box center [1461, 47] width 12 height 12
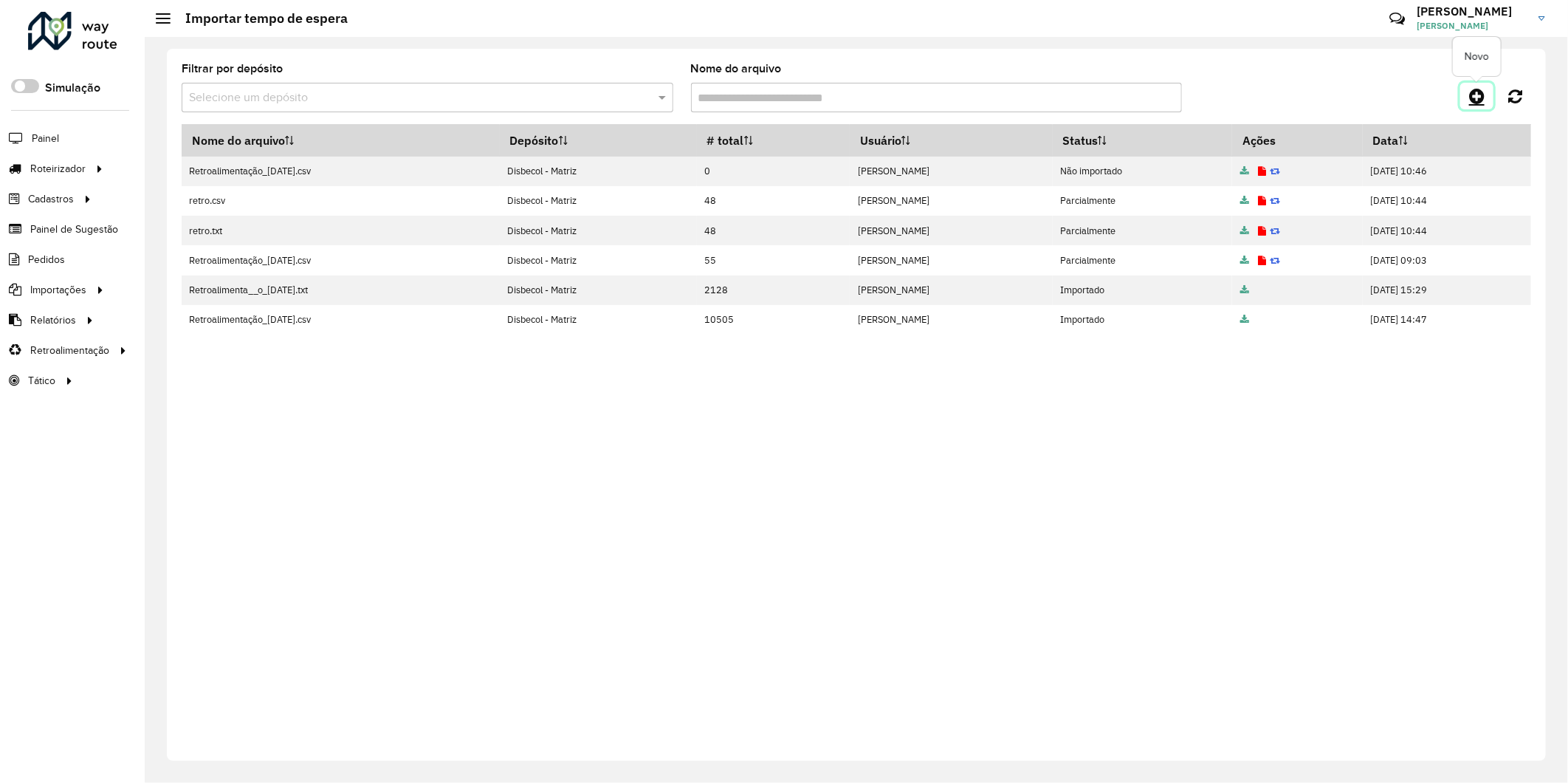
click at [1470, 91] on icon at bounding box center [1477, 95] width 16 height 18
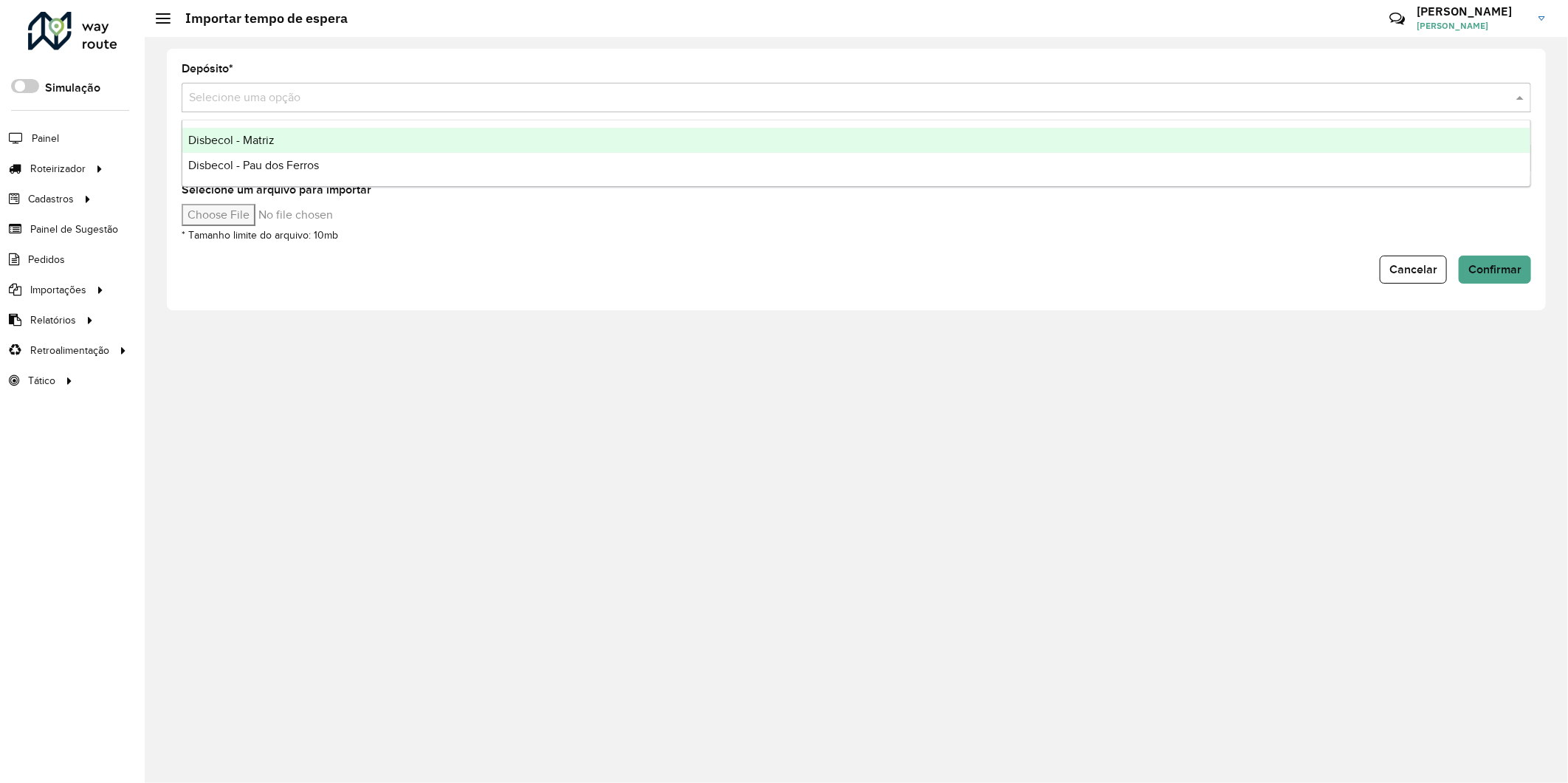
click at [258, 102] on input "text" at bounding box center [841, 98] width 1305 height 18
click at [253, 133] on div "Disbecol - Matriz" at bounding box center [855, 140] width 1348 height 25
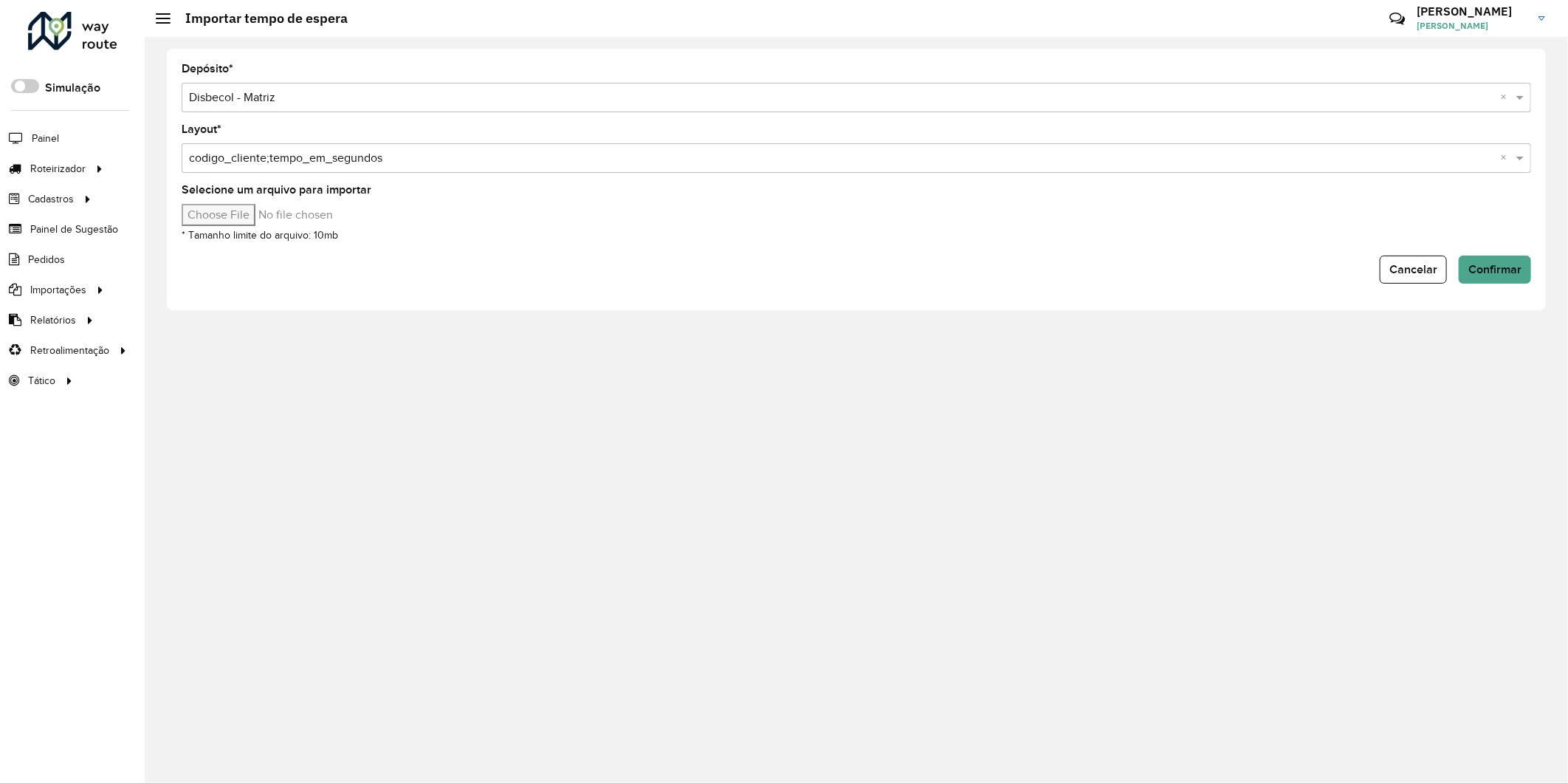
click at [407, 159] on input "text" at bounding box center [841, 159] width 1305 height 18
drag, startPoint x: 406, startPoint y: 159, endPoint x: 226, endPoint y: 165, distance: 180.1
click at [231, 165] on input "text" at bounding box center [841, 159] width 1305 height 18
click at [189, 163] on input "text" at bounding box center [841, 159] width 1305 height 18
click at [229, 153] on input "text" at bounding box center [841, 159] width 1305 height 18
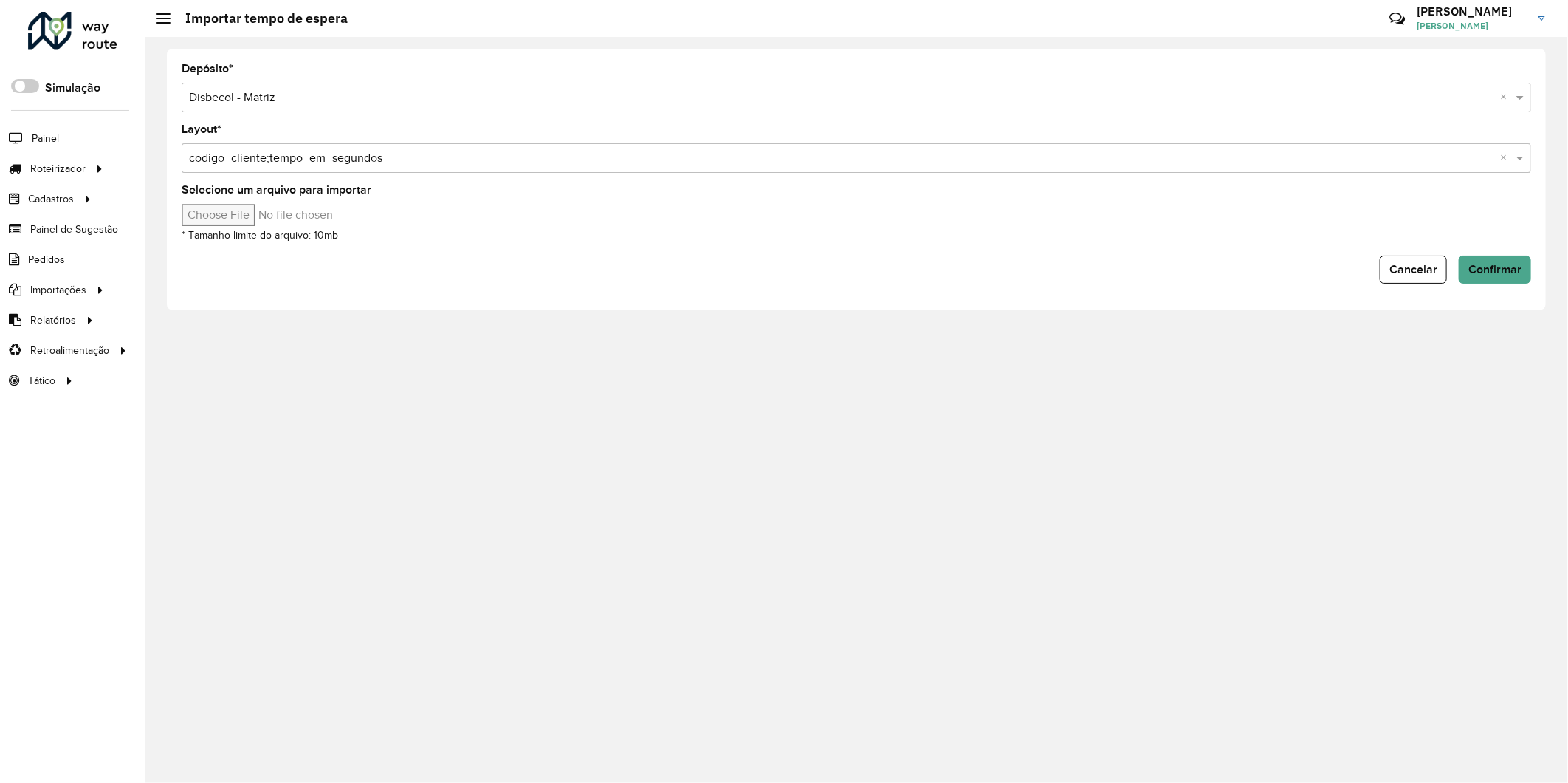
drag, startPoint x: 229, startPoint y: 153, endPoint x: 290, endPoint y: 158, distance: 61.2
click at [230, 153] on input "text" at bounding box center [841, 159] width 1305 height 18
click at [484, 257] on div "Cancelar Confirmar" at bounding box center [856, 270] width 1349 height 28
click at [273, 217] on input "Selecione um arquivo para importar" at bounding box center [307, 215] width 251 height 22
type input "**********"
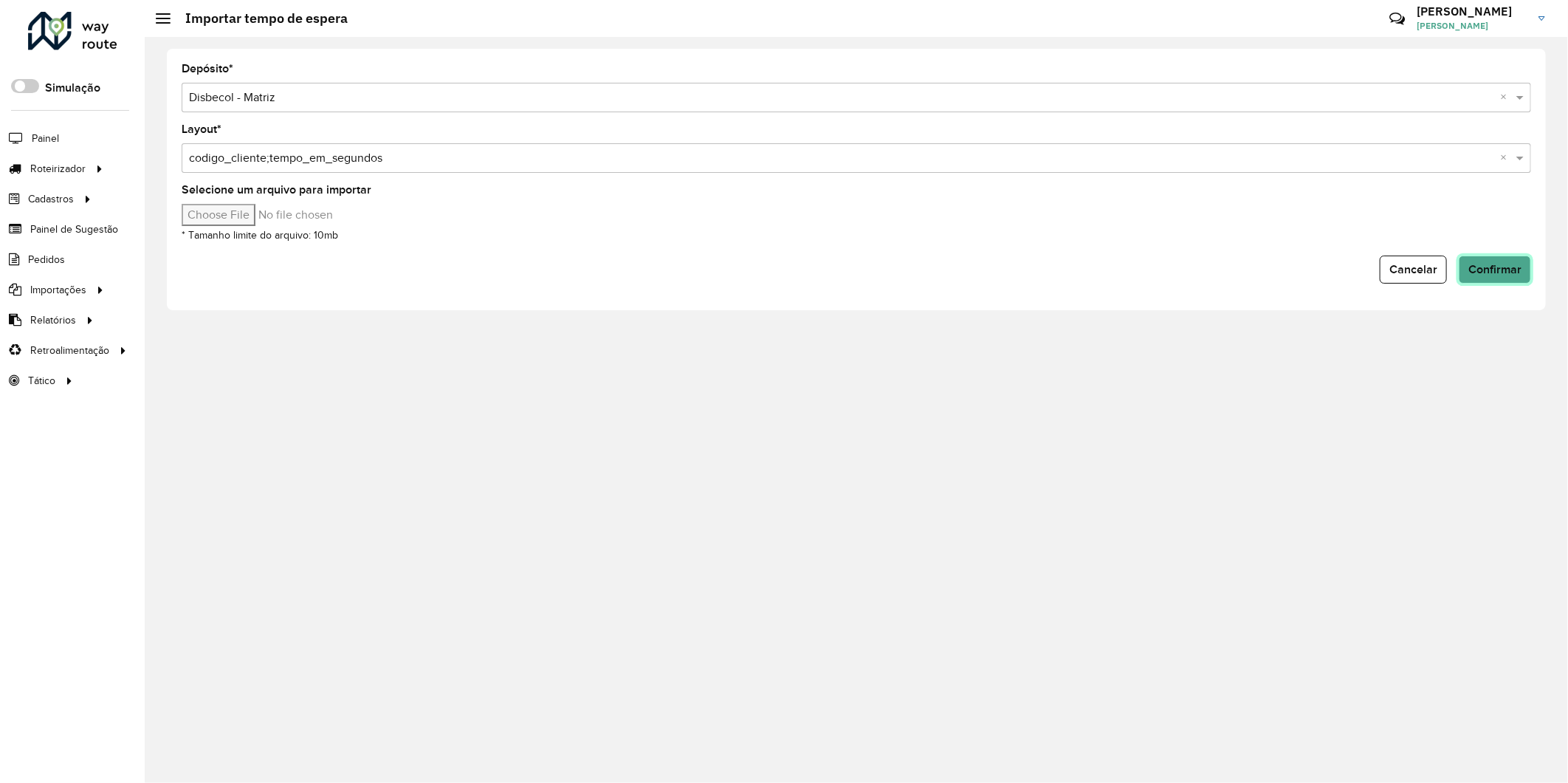
click at [1507, 276] on button "Confirmar" at bounding box center [1495, 270] width 73 height 28
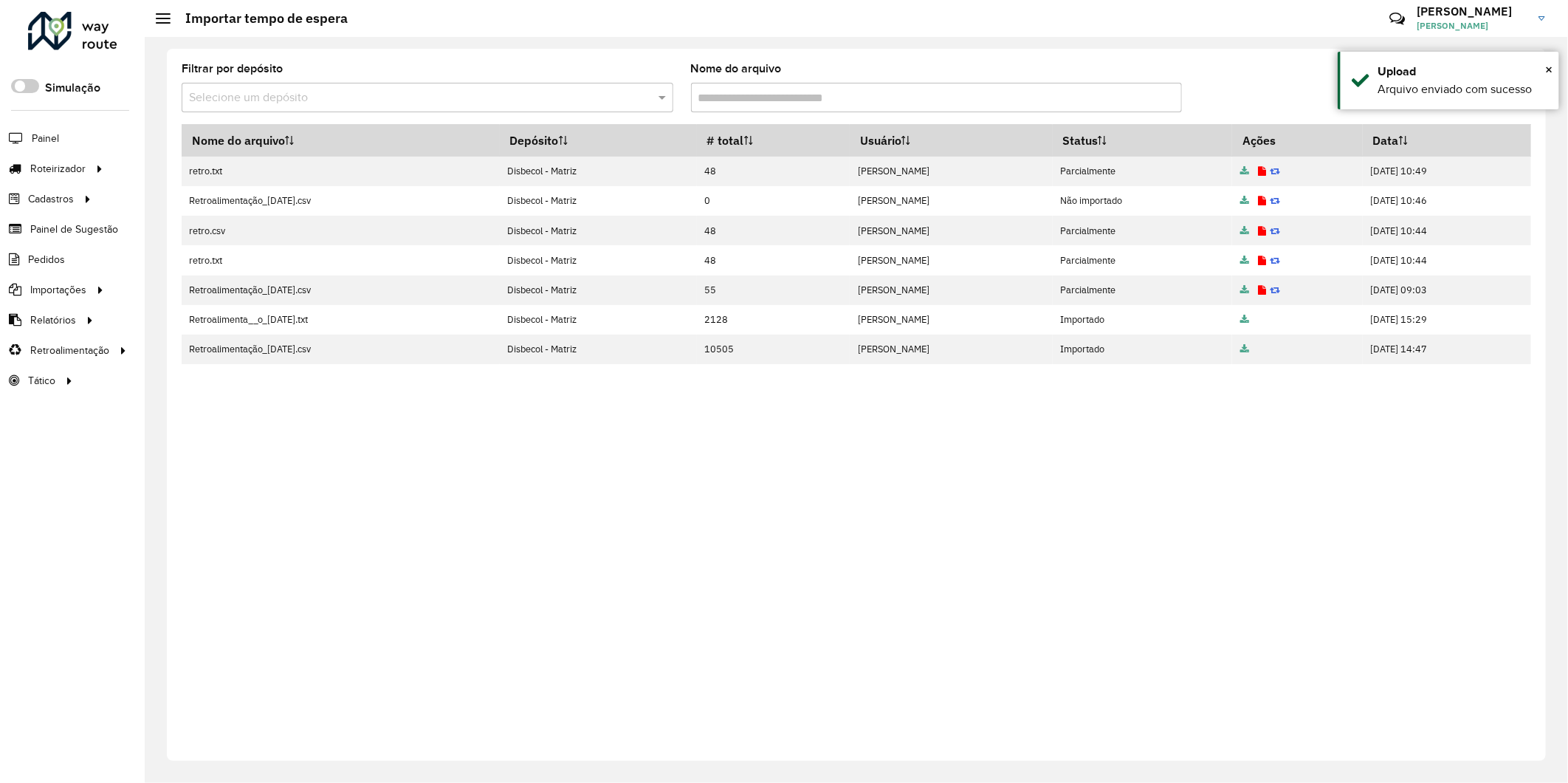
click at [1242, 81] on div "Filtrar por depósito Selecione um depósito Nome do arquivo" at bounding box center [856, 93] width 1349 height 61
click at [1474, 94] on icon at bounding box center [1477, 95] width 16 height 18
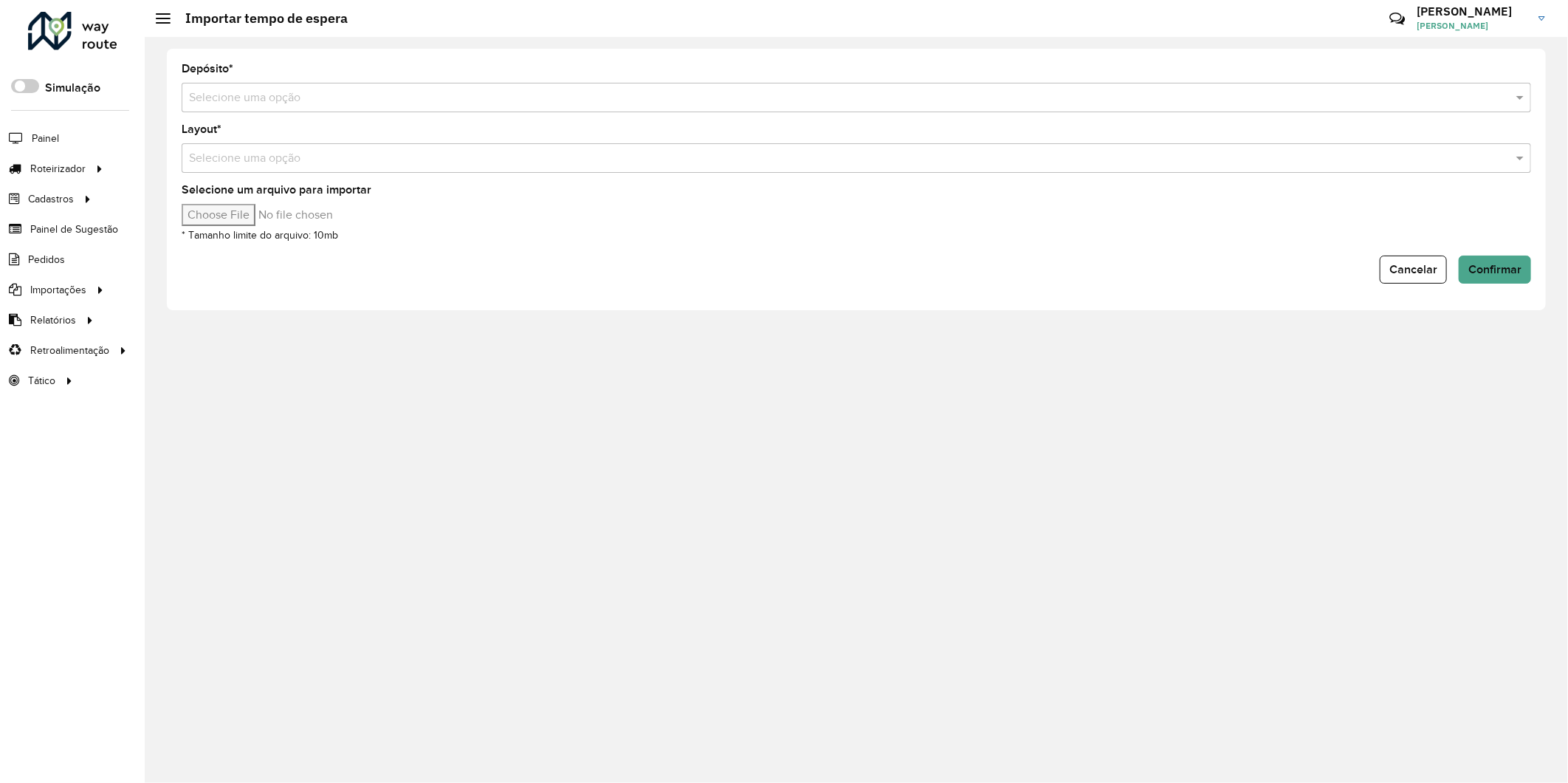
click at [260, 105] on input "text" at bounding box center [841, 98] width 1305 height 18
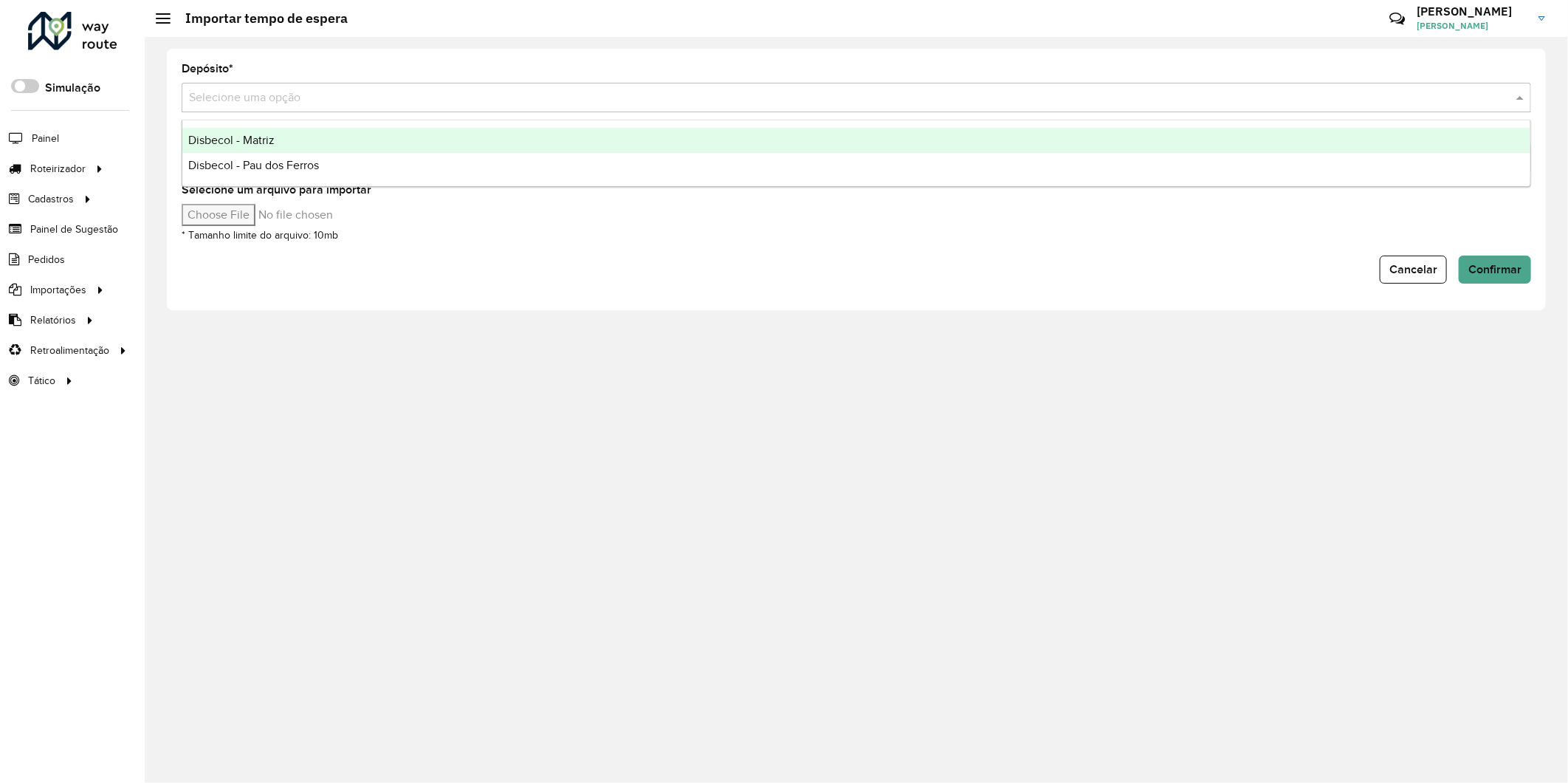
click at [234, 143] on span "Disbecol - Matriz" at bounding box center [231, 139] width 87 height 12
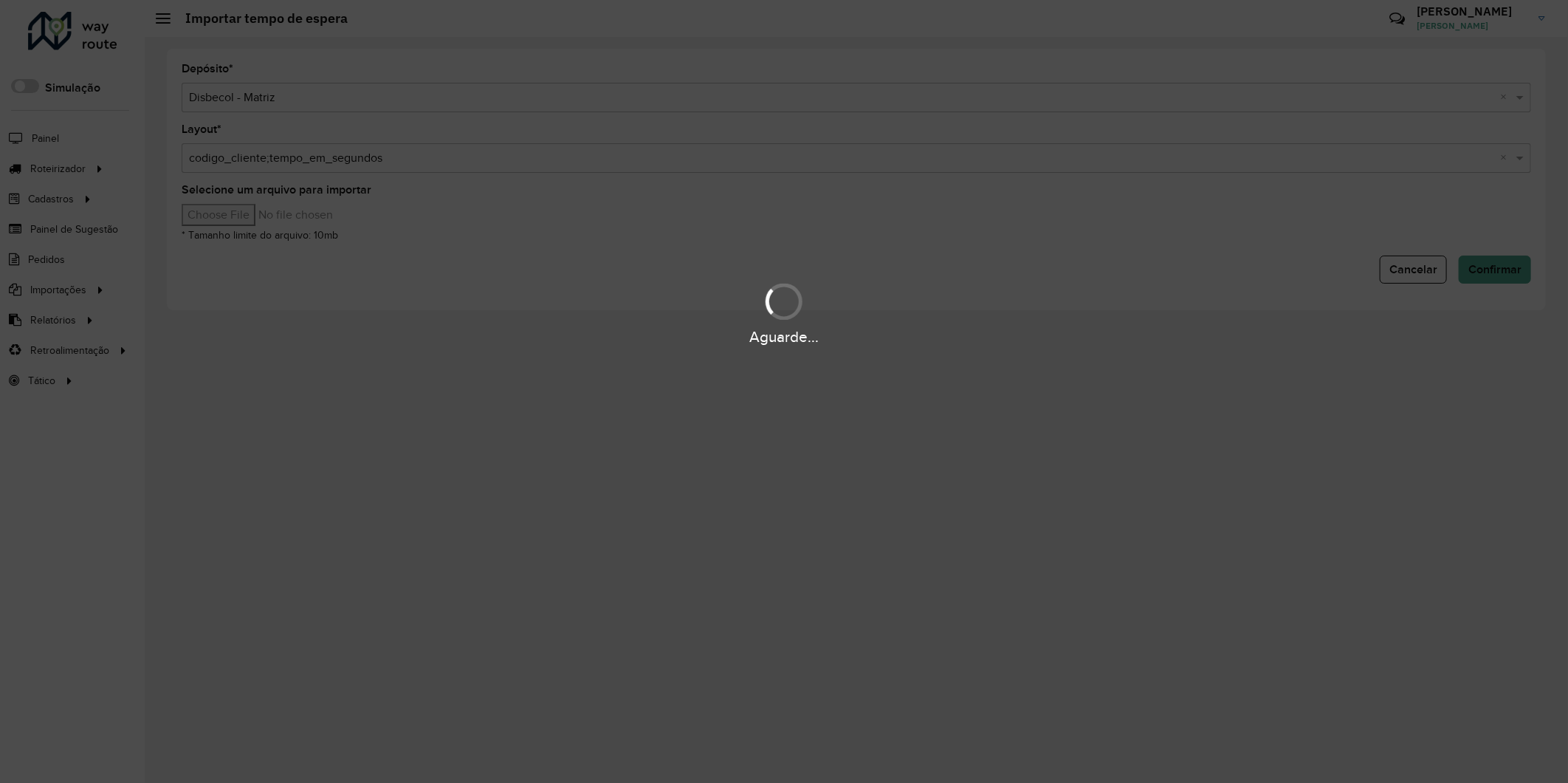
click at [243, 167] on div "Aguarde..." at bounding box center [784, 391] width 1568 height 783
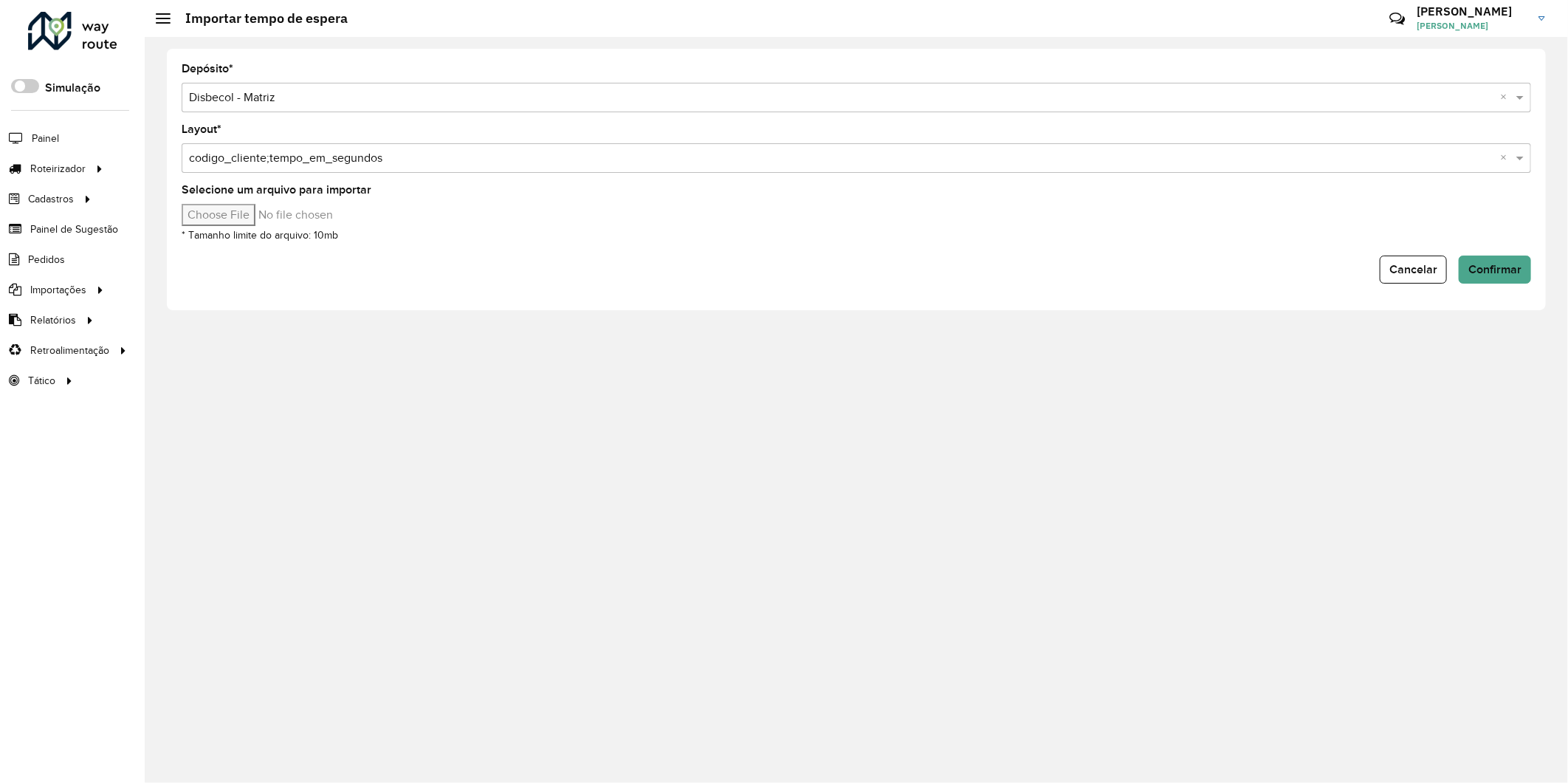
click at [225, 231] on small "* Tamanho limite do arquivo: 10mb" at bounding box center [260, 235] width 157 height 11
click at [228, 222] on input "Selecione um arquivo para importar" at bounding box center [307, 215] width 251 height 22
type input "**********"
click at [1495, 267] on span "Confirmar" at bounding box center [1494, 269] width 53 height 12
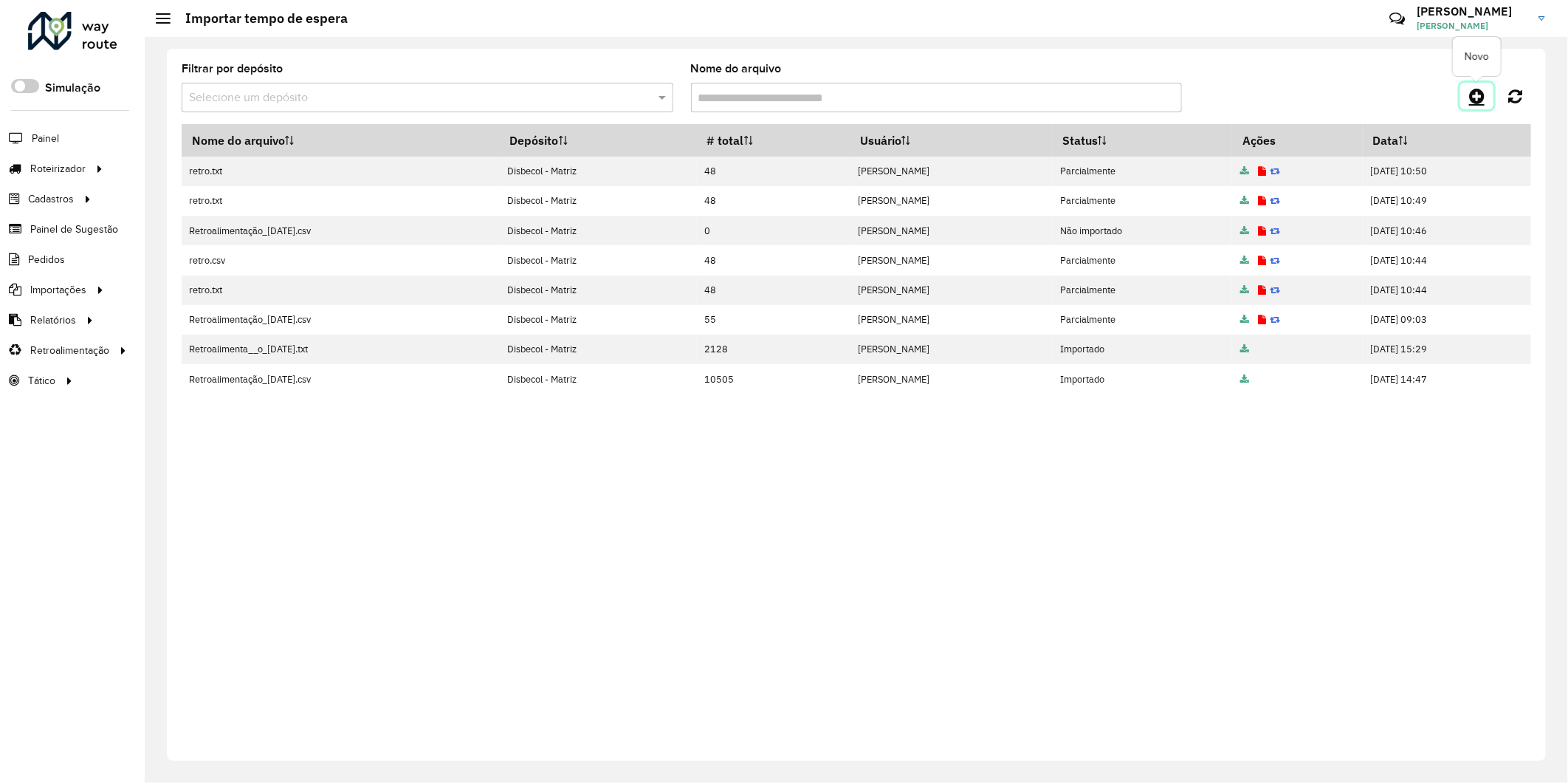
click at [1488, 89] on link at bounding box center [1477, 96] width 34 height 26
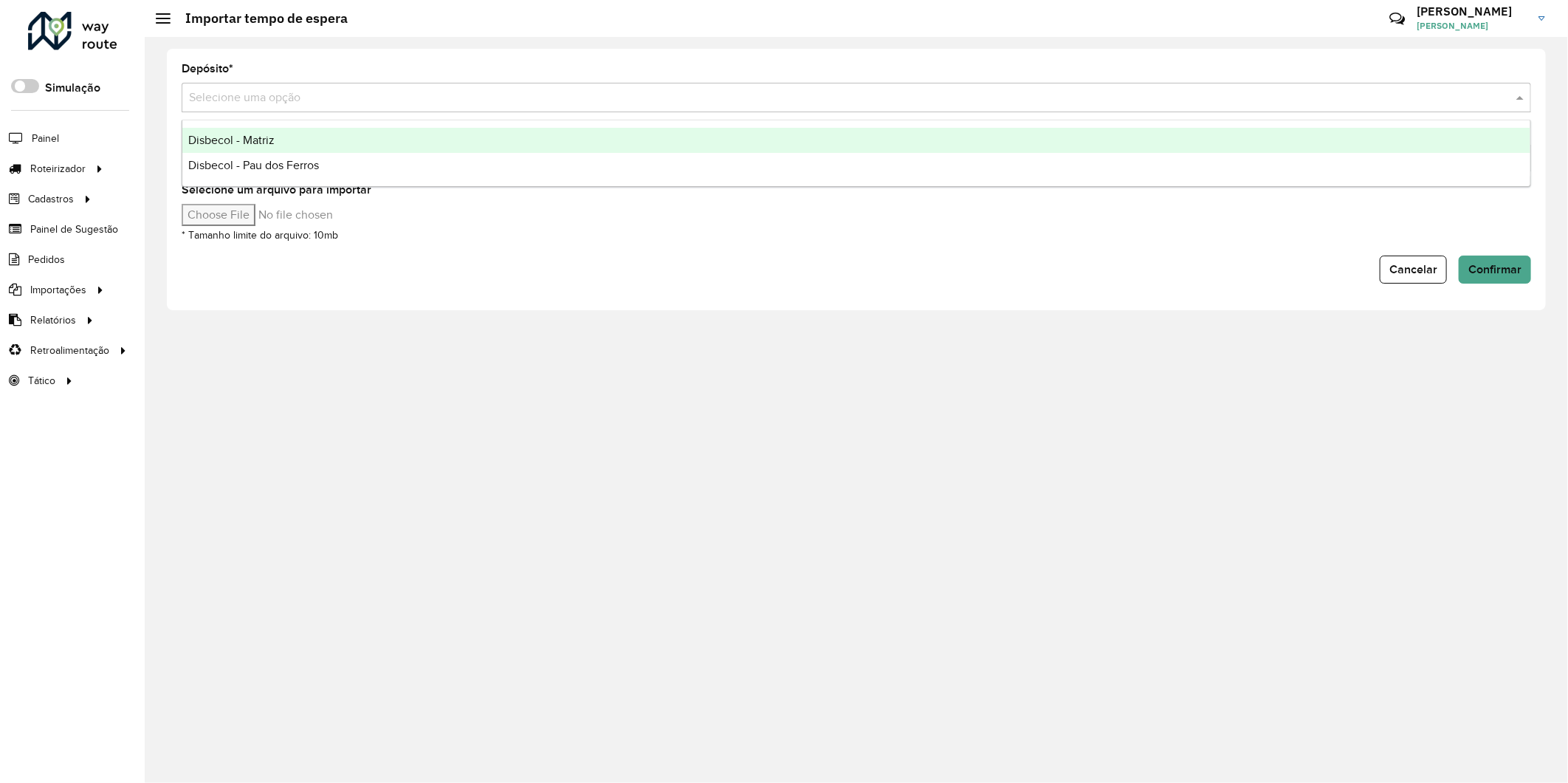
click at [285, 108] on div "Selecione uma opção" at bounding box center [856, 98] width 1349 height 30
click at [277, 134] on div "Disbecol - Matriz" at bounding box center [855, 140] width 1348 height 25
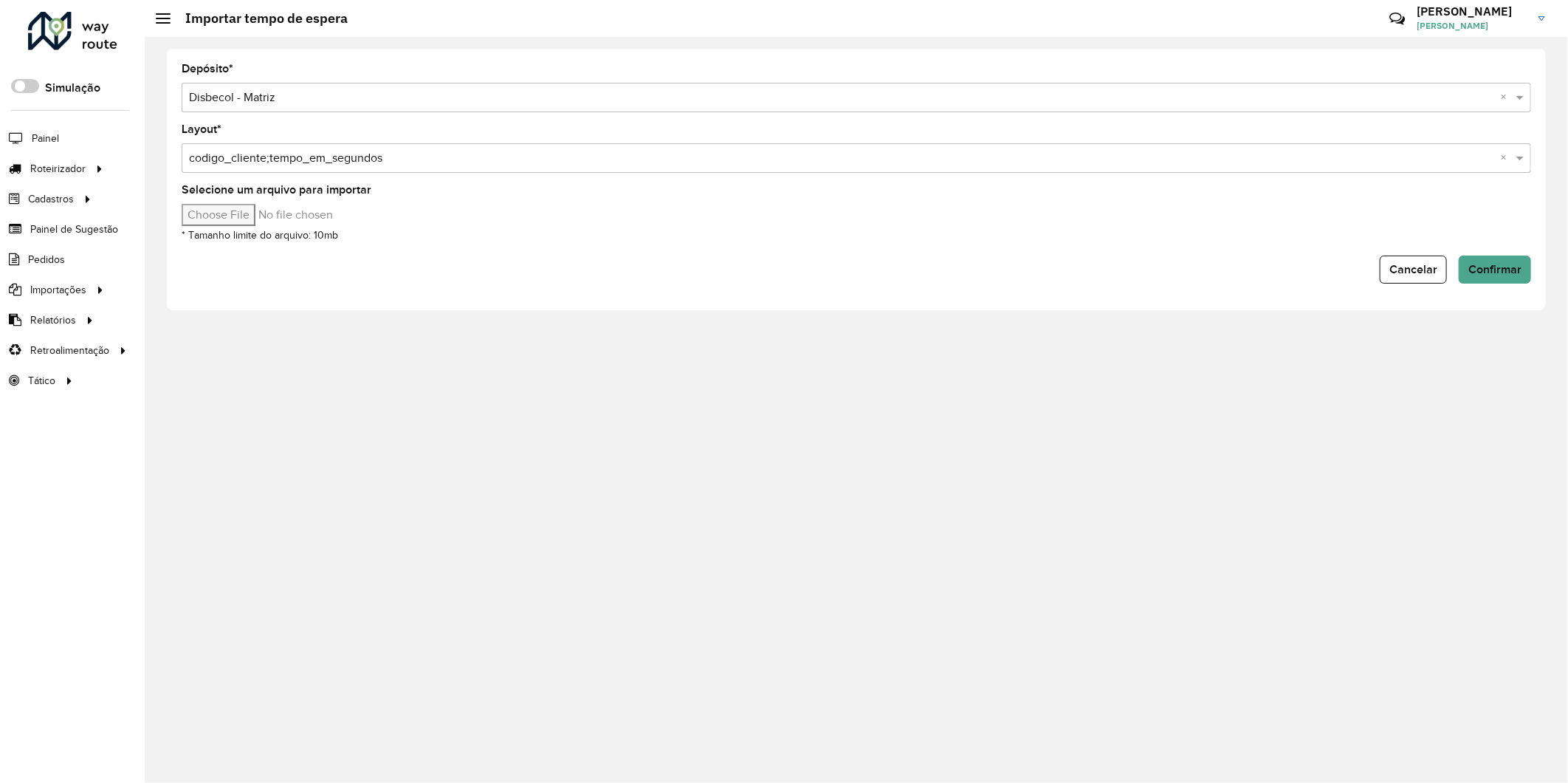
click at [243, 217] on input "Selecione um arquivo para importar" at bounding box center [307, 215] width 251 height 22
type input "**********"
click at [1499, 264] on span "Confirmar" at bounding box center [1494, 269] width 53 height 12
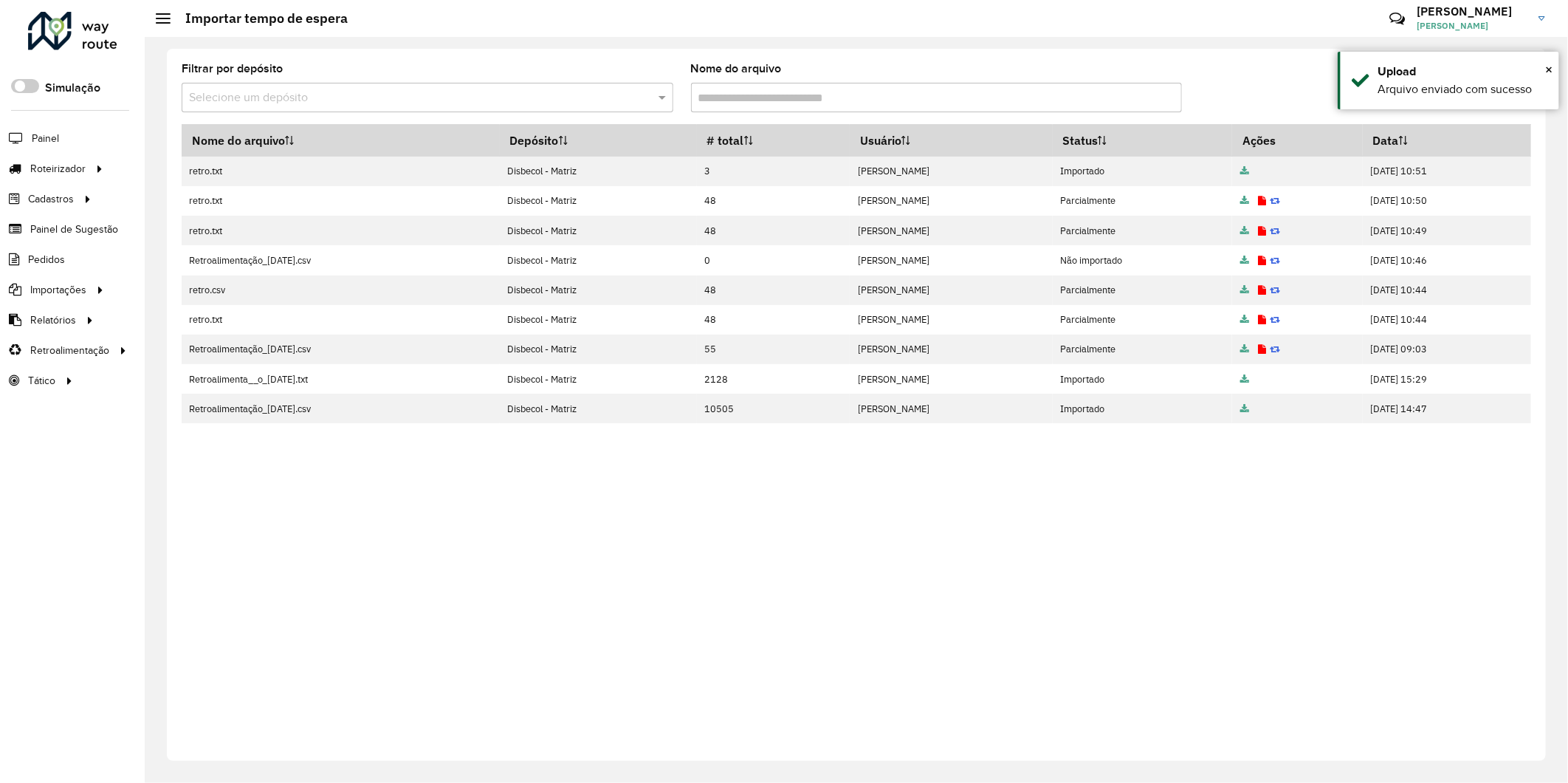
click at [822, 489] on div "Nome do arquivo Depósito # total Usuário Status Ações Data retro.txt Disbecol -…" at bounding box center [856, 432] width 1349 height 617
